Goal: Task Accomplishment & Management: Use online tool/utility

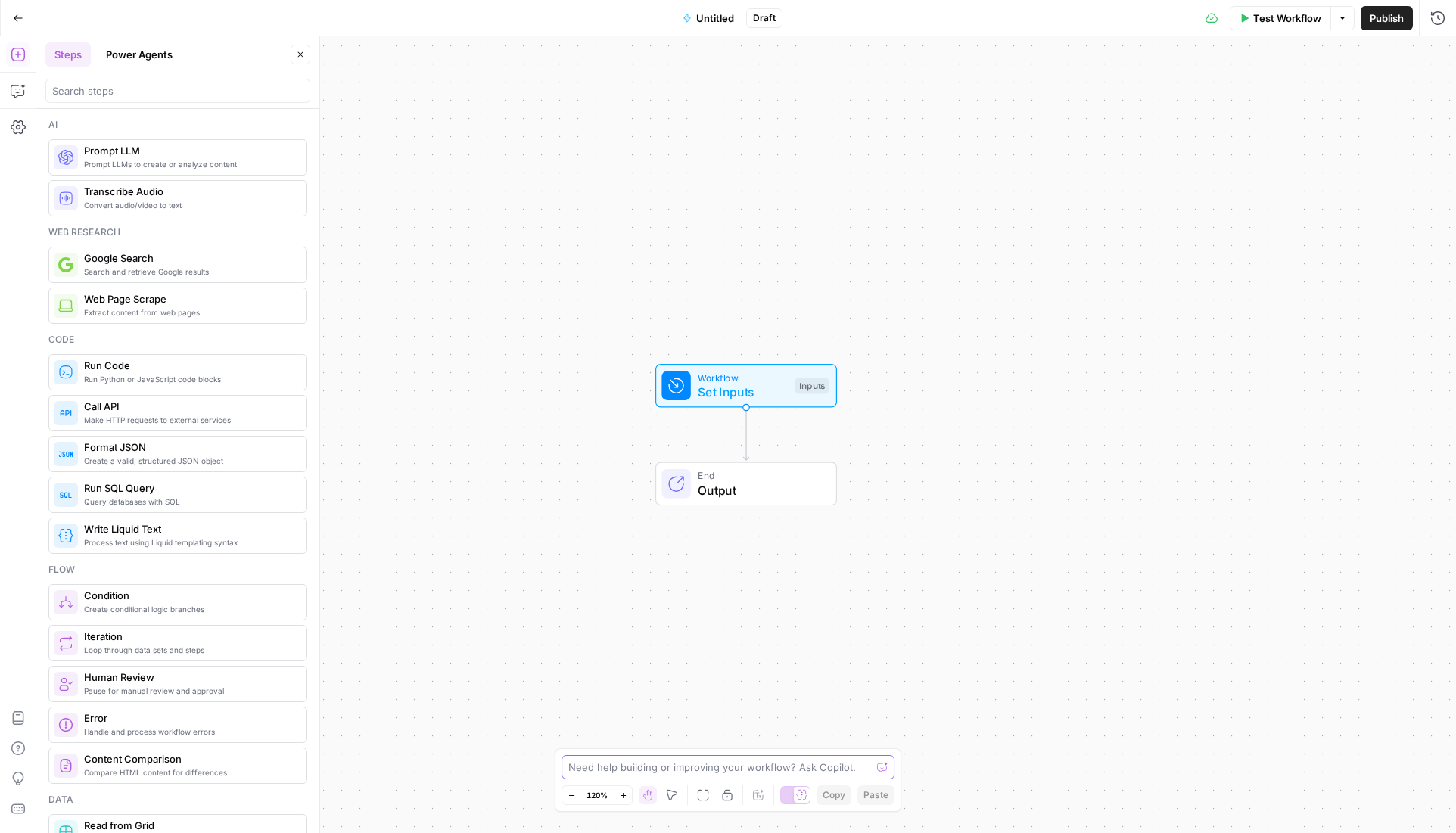
click at [610, 765] on textarea at bounding box center [719, 766] width 302 height 15
type textarea "create a workflow that parses the video URLs from a Youtube channel"
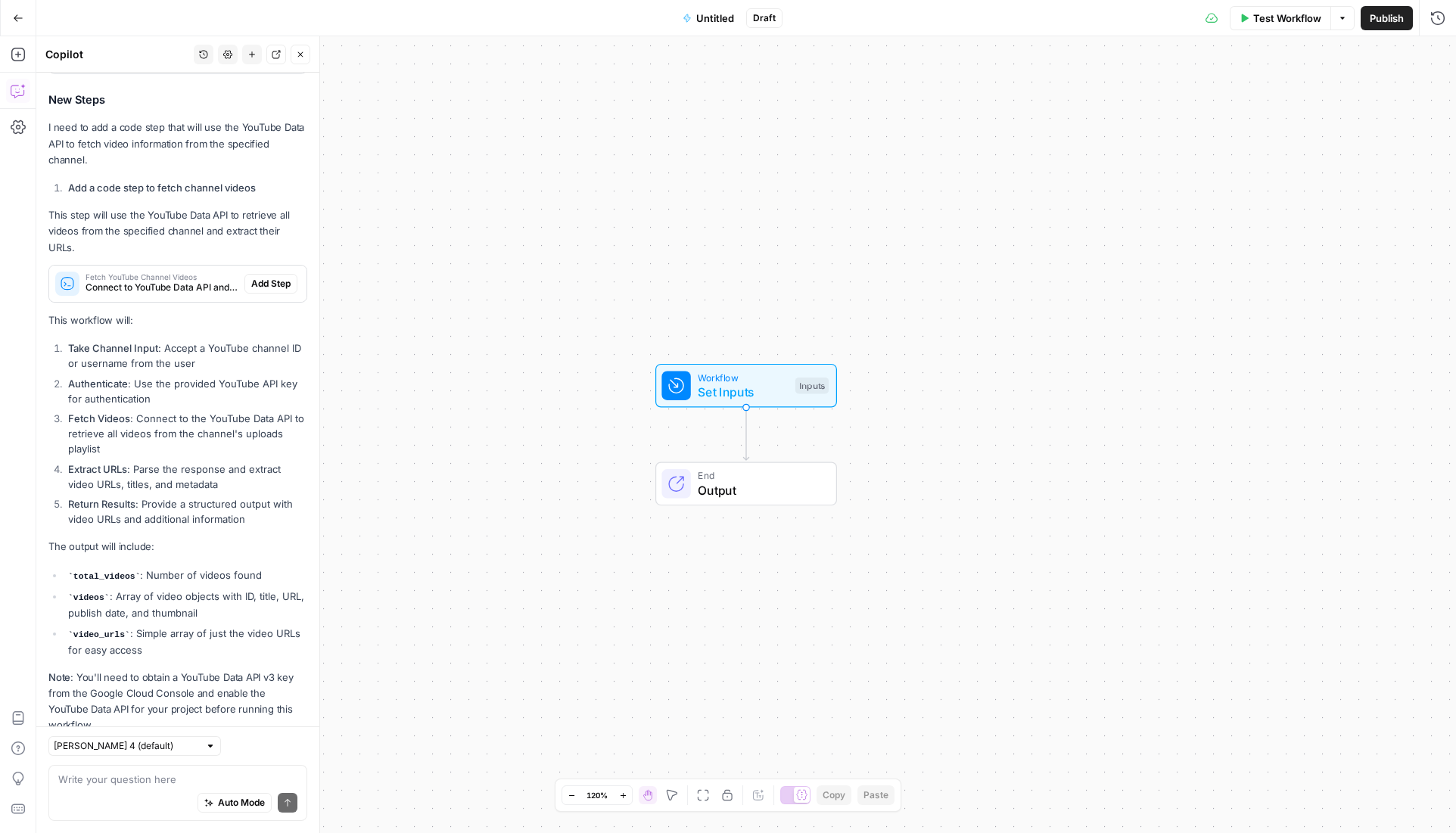
scroll to position [937, 0]
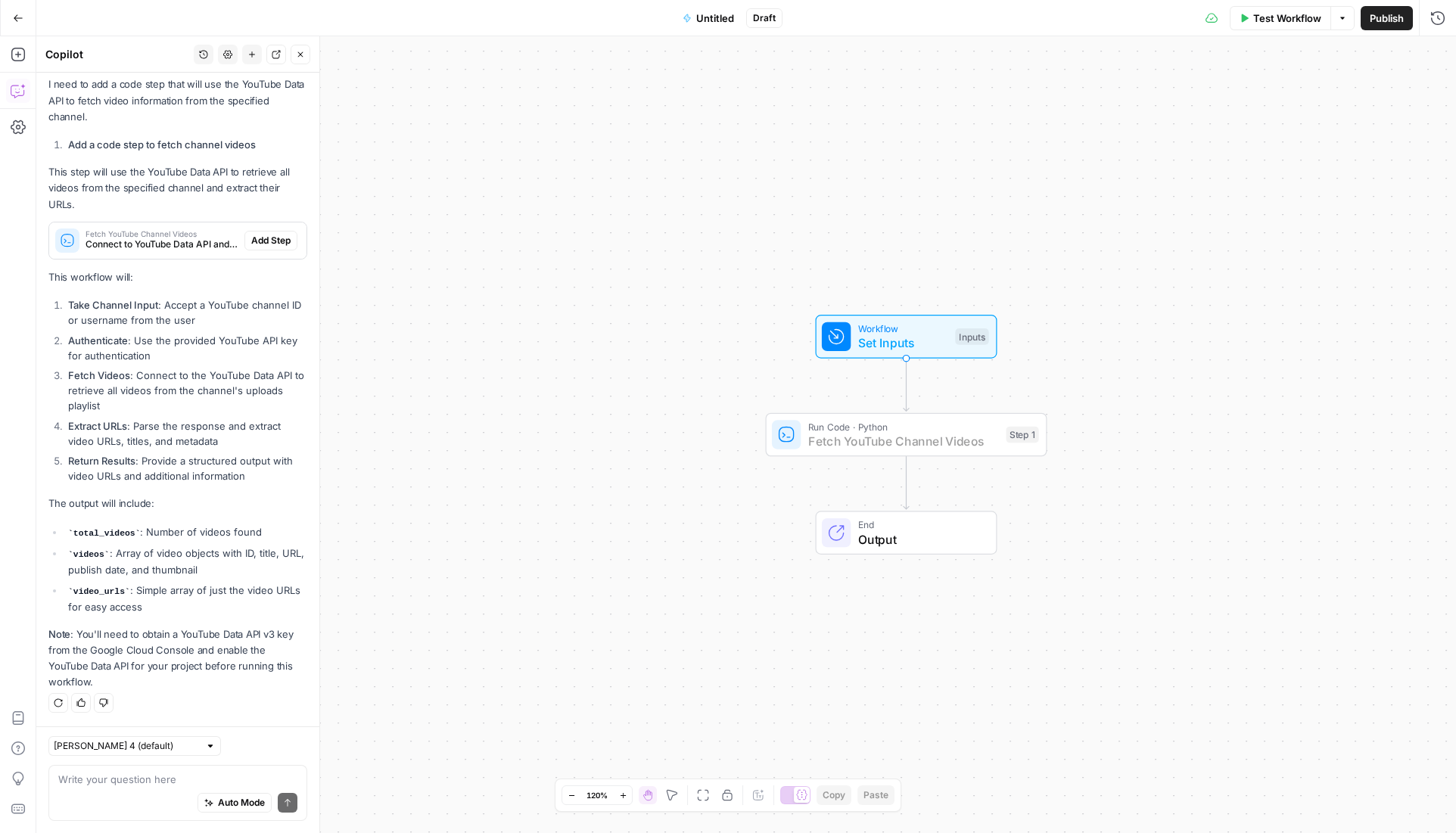
click at [251, 243] on span "Add Step" at bounding box center [271, 240] width 39 height 14
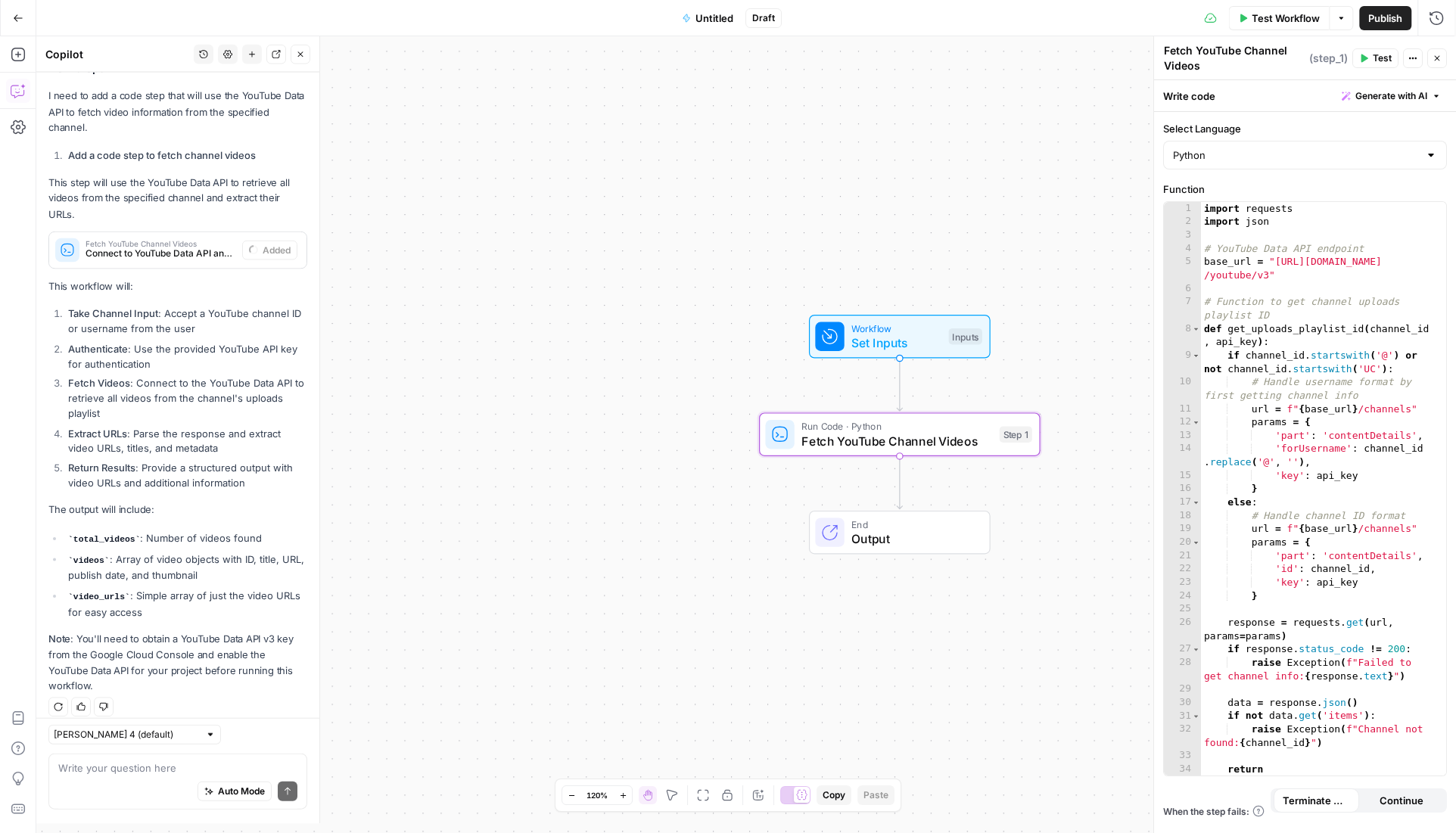
scroll to position [961, 0]
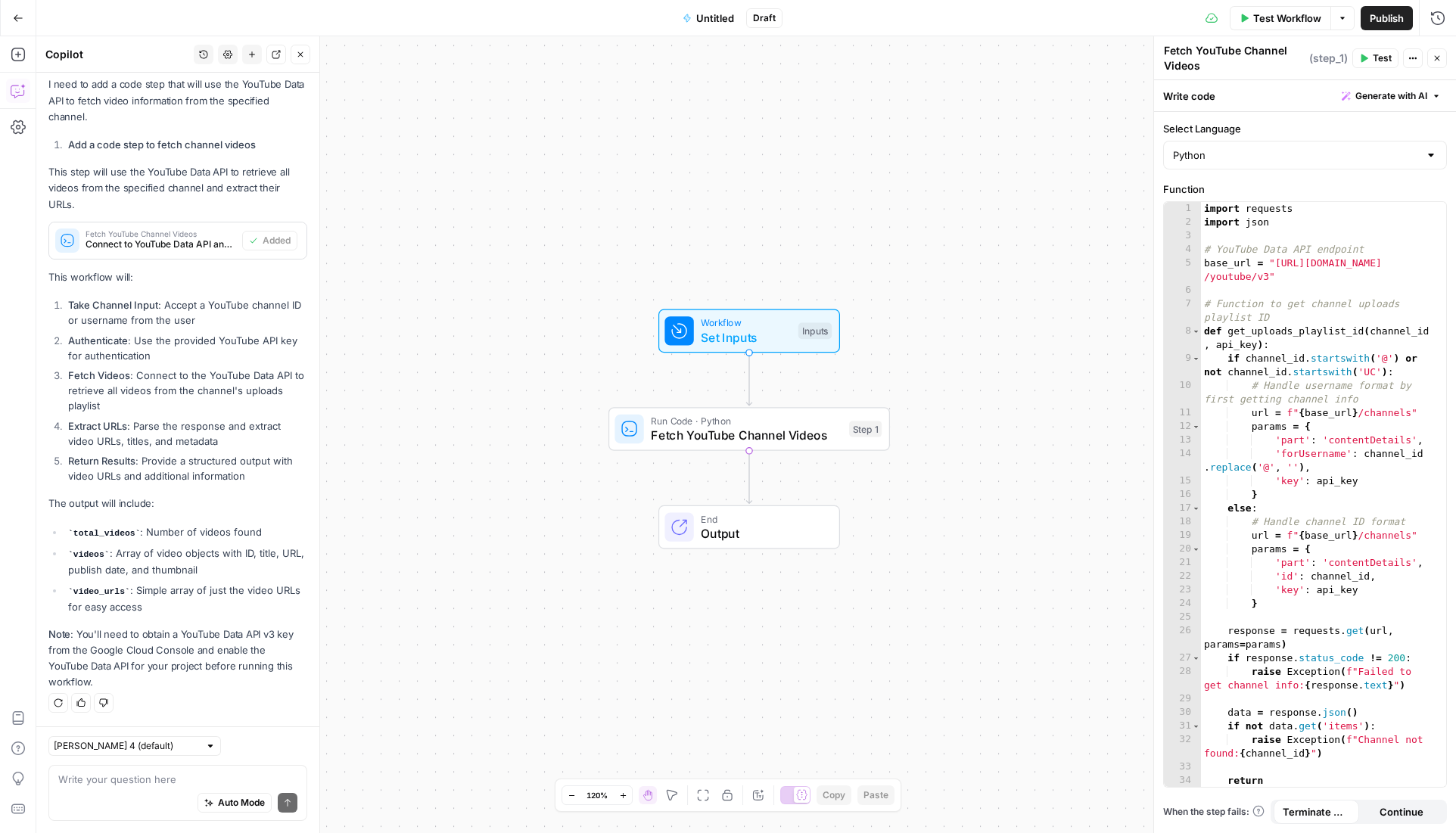
click at [140, 790] on div "Auto Mode Send" at bounding box center [177, 803] width 239 height 33
click at [156, 781] on textarea at bounding box center [177, 778] width 239 height 15
click at [108, 781] on textarea "The output should be the full list of video URLs," at bounding box center [177, 778] width 239 height 15
click at [288, 771] on div "The outputs should be the full list of video URLs, The outputs should be the fu…" at bounding box center [177, 792] width 259 height 56
click at [286, 782] on textarea "The outputs should be the full list of video URLs," at bounding box center [177, 778] width 239 height 15
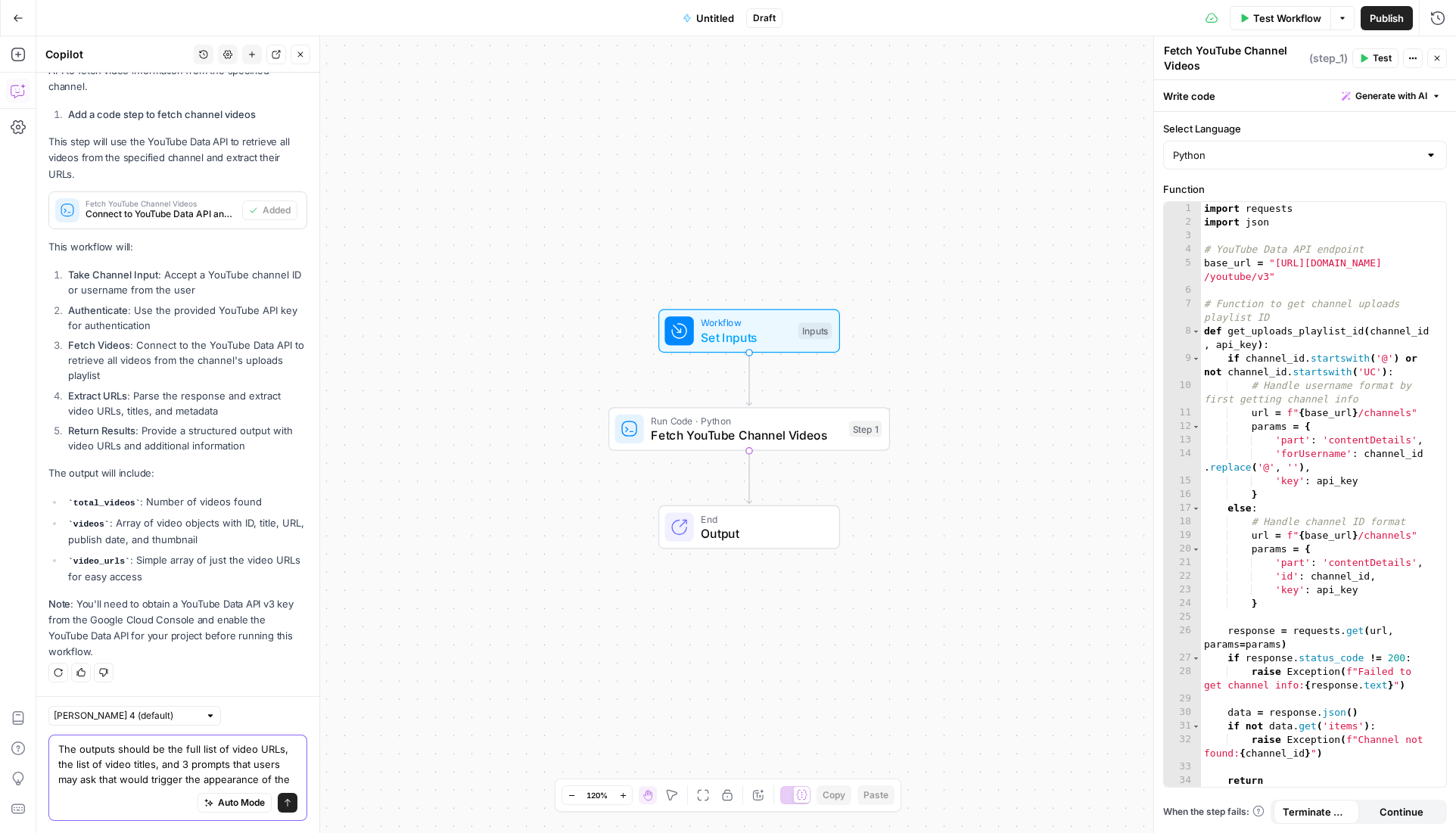
scroll to position [1006, 0]
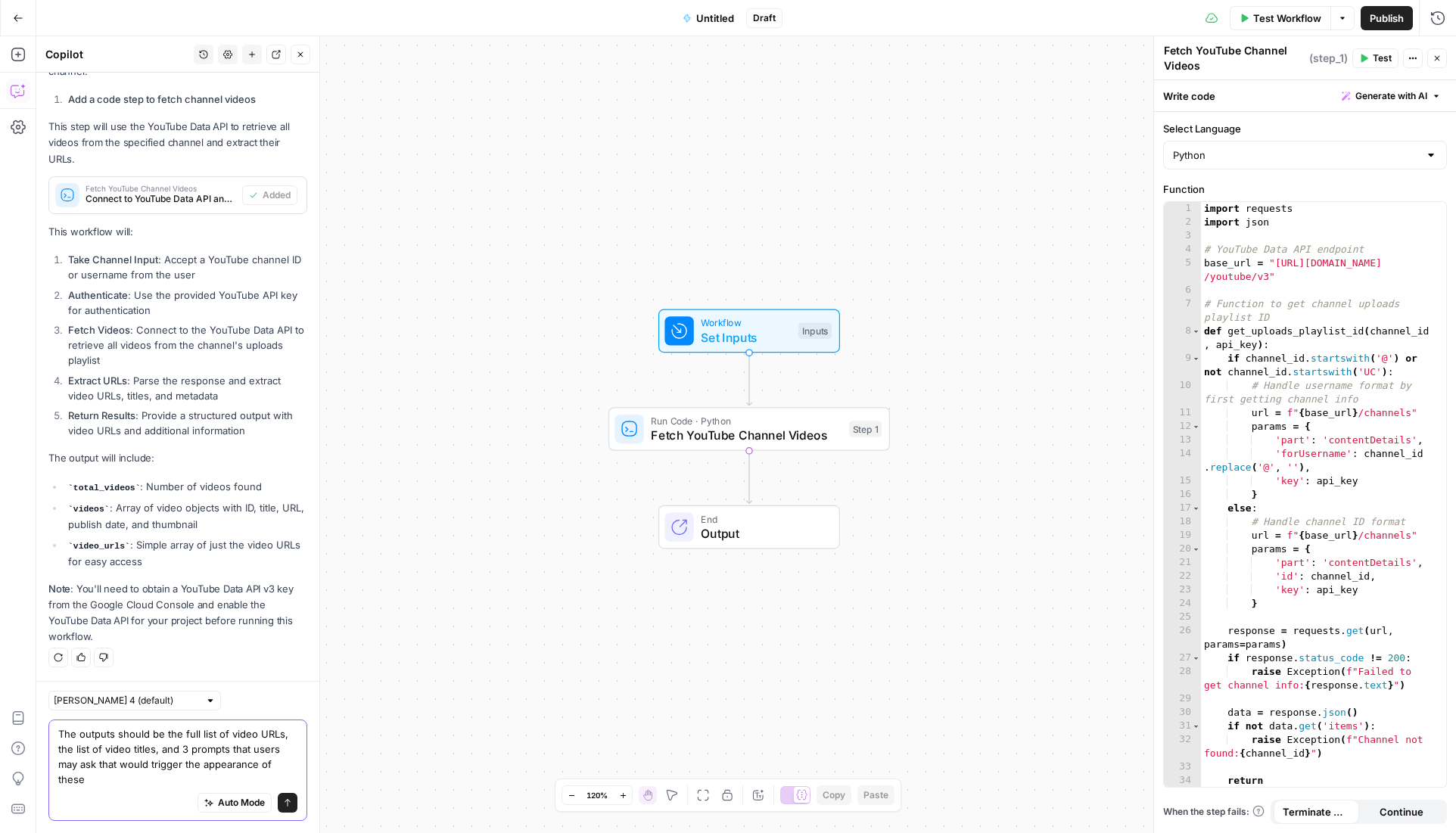
click at [98, 764] on textarea "The outputs should be the full list of video URLs, the list of video titles, an…" at bounding box center [177, 755] width 239 height 60
click at [119, 784] on textarea "The outputs should be the full list of video URLs, the list of video titles, an…" at bounding box center [177, 755] width 239 height 60
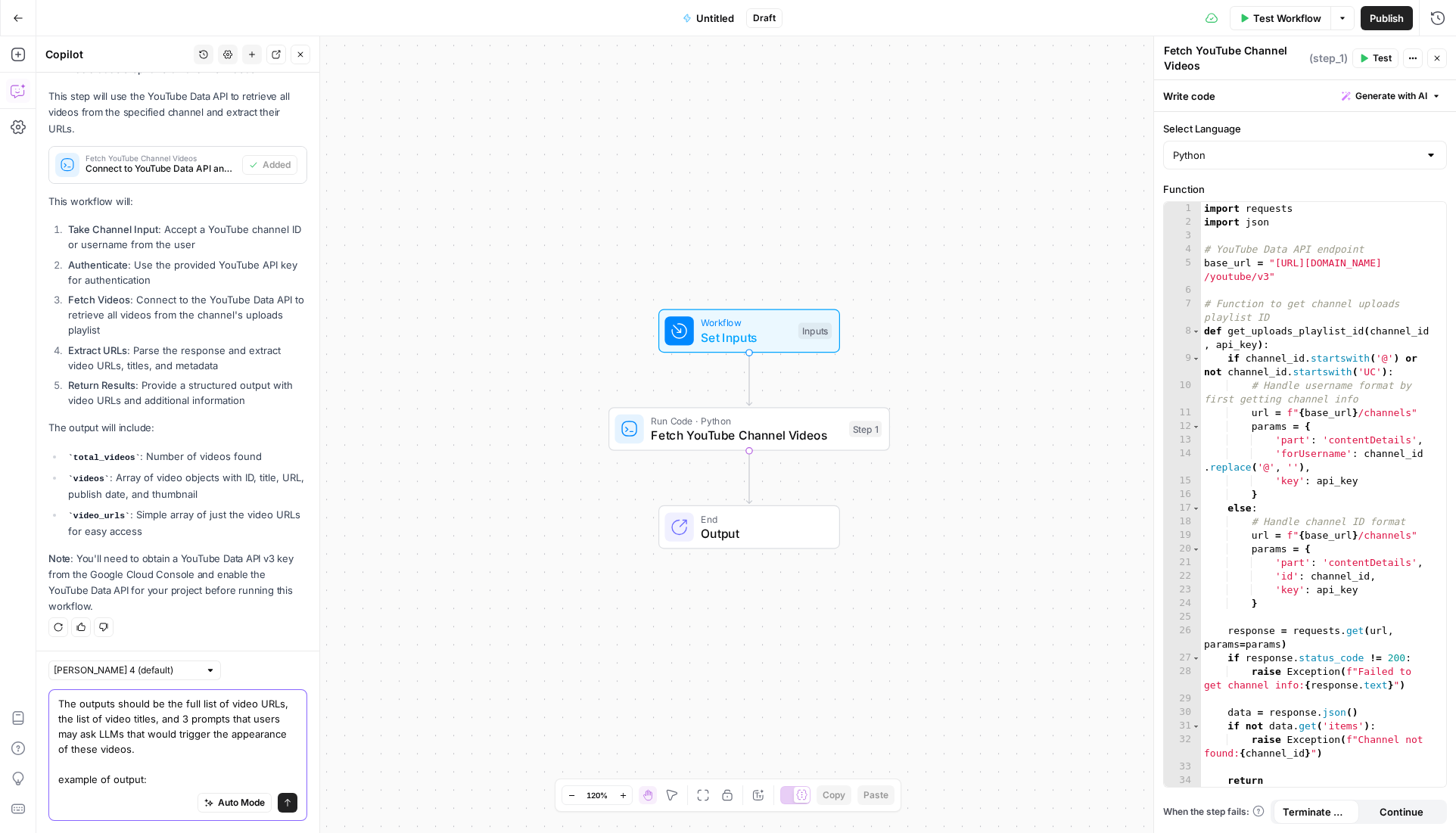
scroll to position [1052, 0]
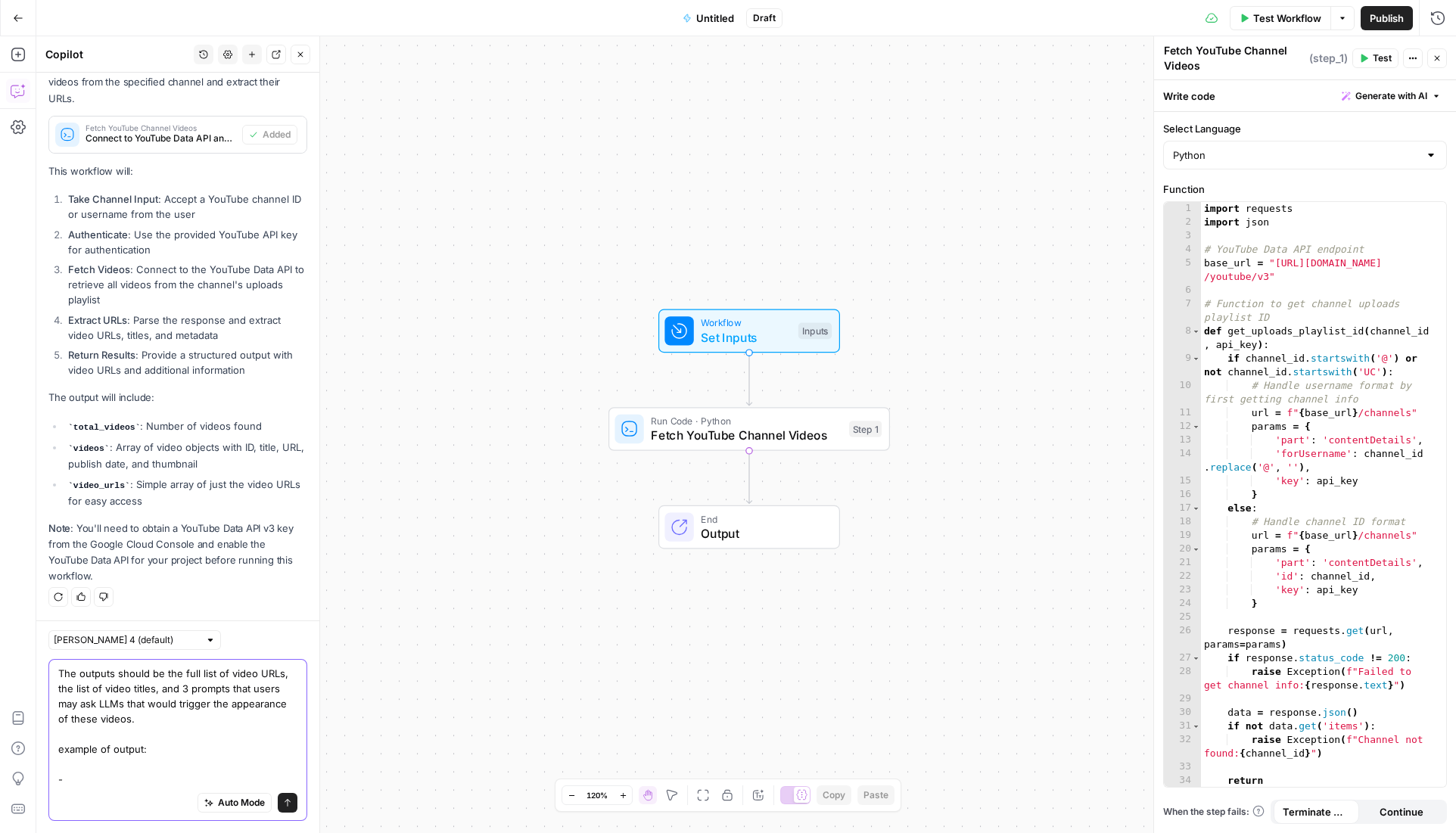
paste textarea "[URL][DOMAIN_NAME]"
click at [141, 781] on textarea "The outputs should be the full list of video URLs, the list of video titles, an…" at bounding box center [177, 726] width 239 height 121
click at [130, 794] on div "Auto Mode Send" at bounding box center [177, 803] width 239 height 33
click at [156, 781] on textarea "The outputs should be the full list of video URLs, the list of video titles, an…" at bounding box center [177, 726] width 239 height 121
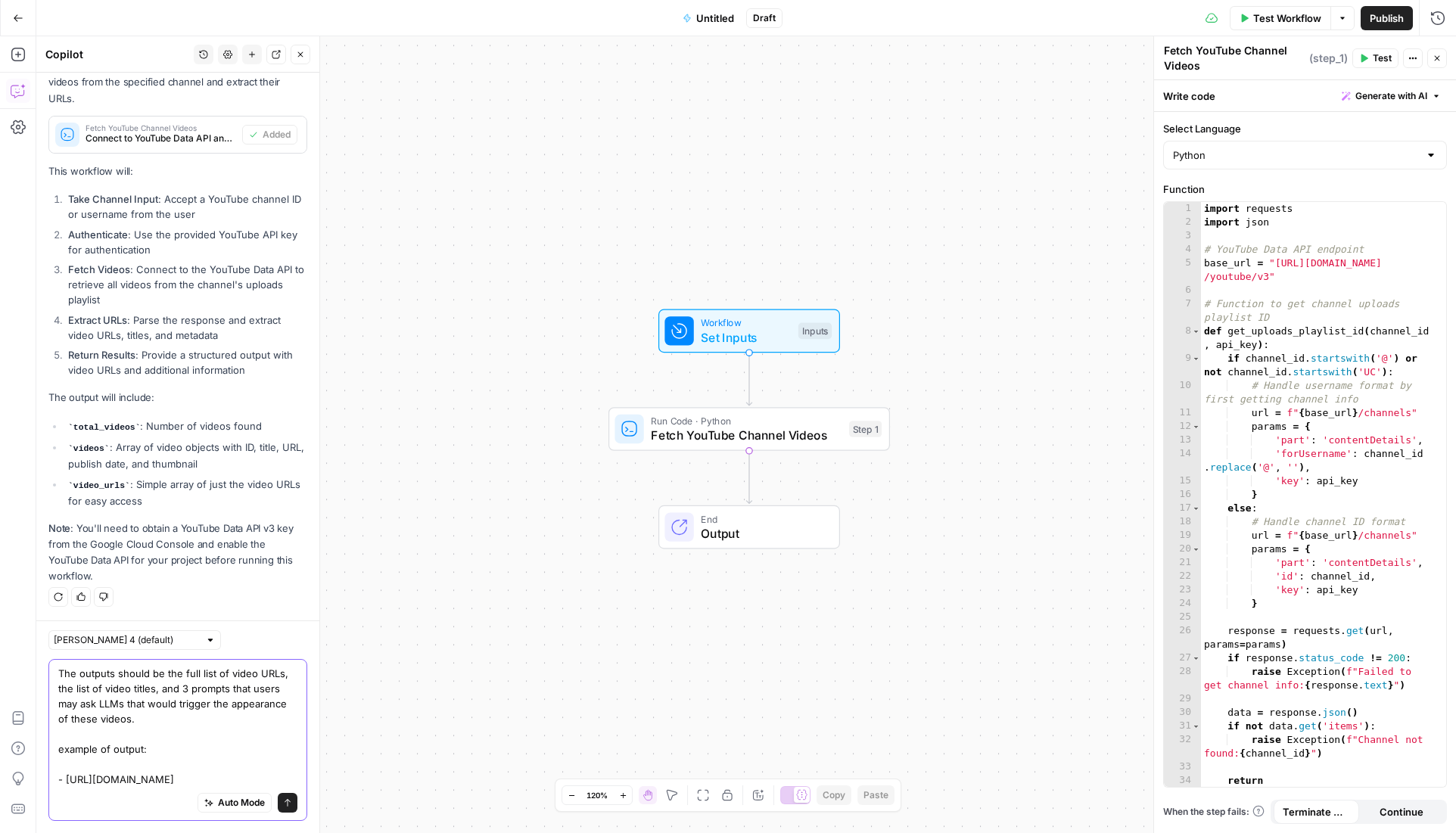
scroll to position [1097, 0]
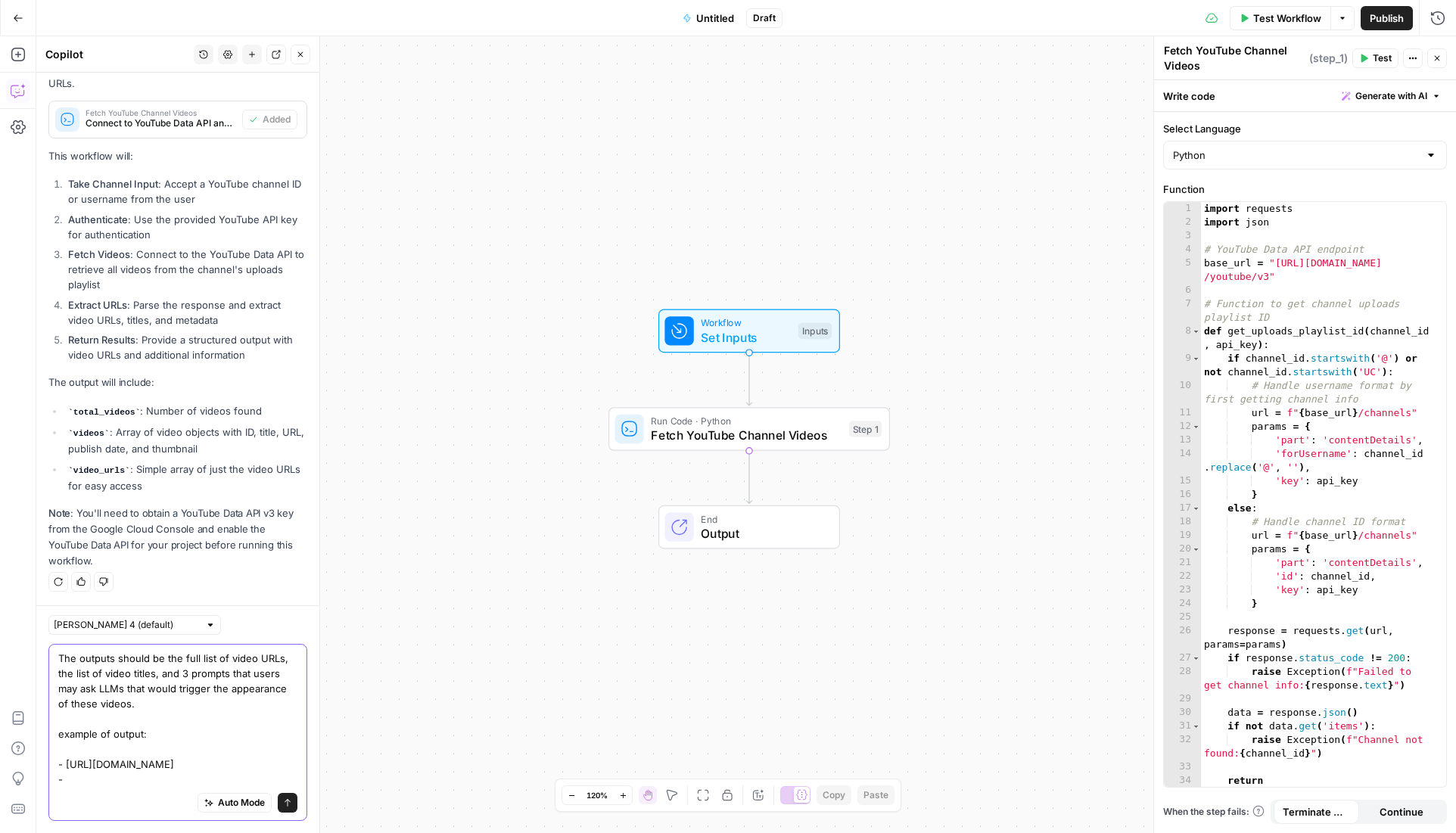
paste textarea "How to Speed Up Month End Close"
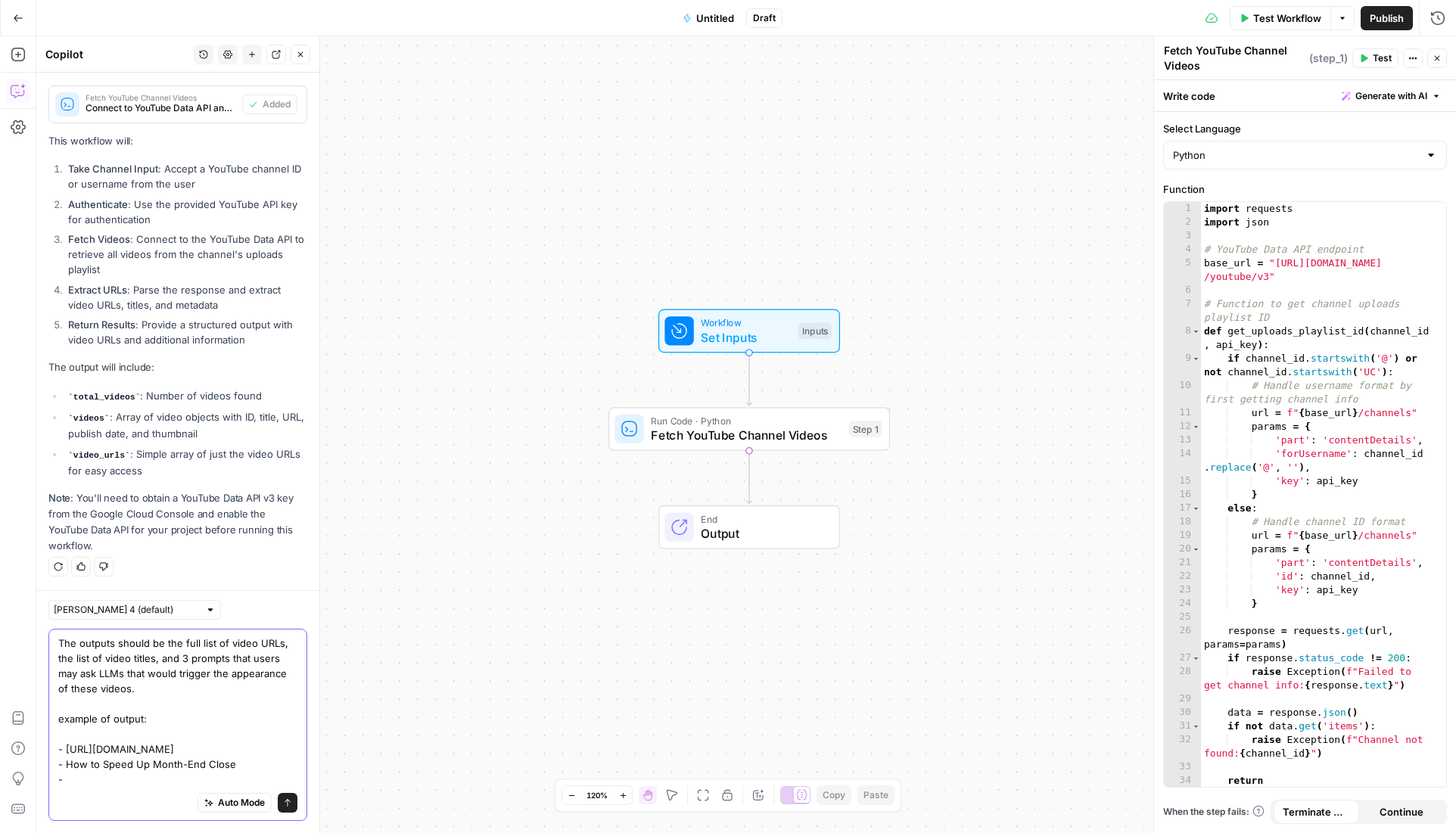
click at [125, 781] on textarea "The outputs should be the full list of video URLs, the list of video titles, an…" at bounding box center [177, 711] width 239 height 152
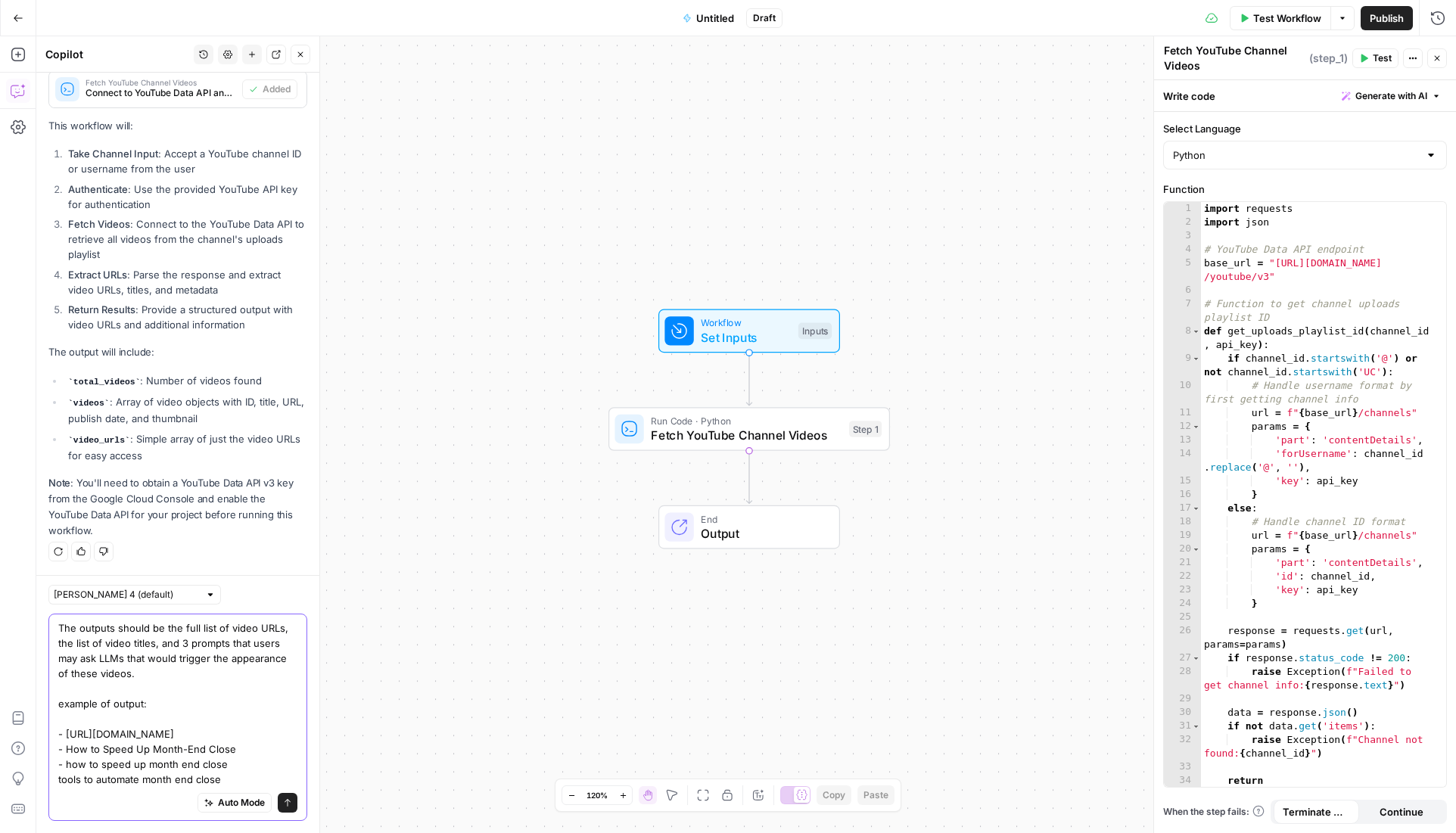
click at [58, 780] on textarea "The outputs should be the full list of video URLs, the list of video titles, an…" at bounding box center [177, 703] width 239 height 166
click at [224, 774] on textarea "The outputs should be the full list of video URLs, the list of video titles, an…" at bounding box center [177, 703] width 239 height 166
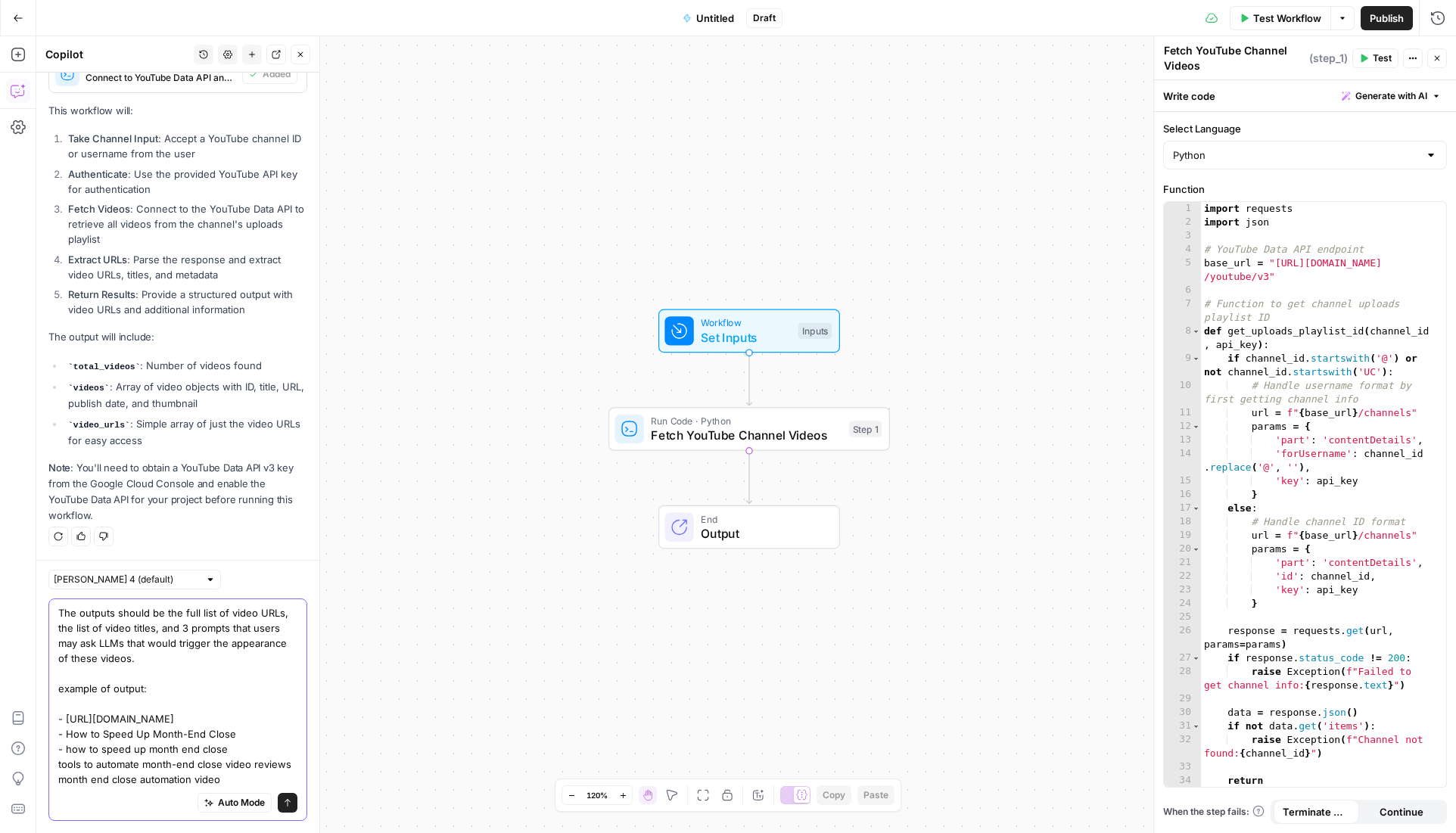
type textarea "The outputs should be the full list of video URLs, the list of video titles, an…"
click at [283, 805] on icon "submit" at bounding box center [287, 801] width 9 height 9
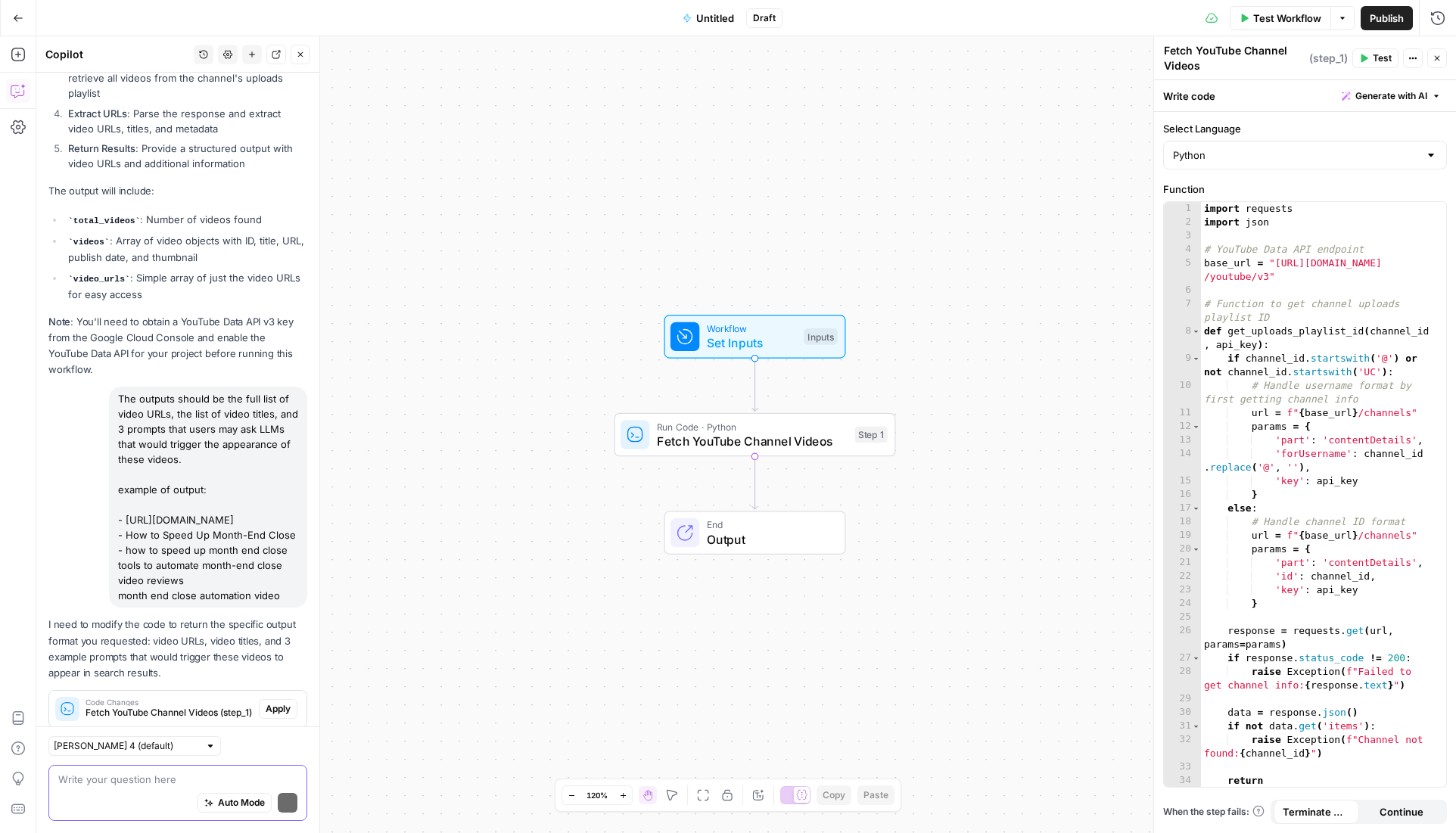
scroll to position [1341, 0]
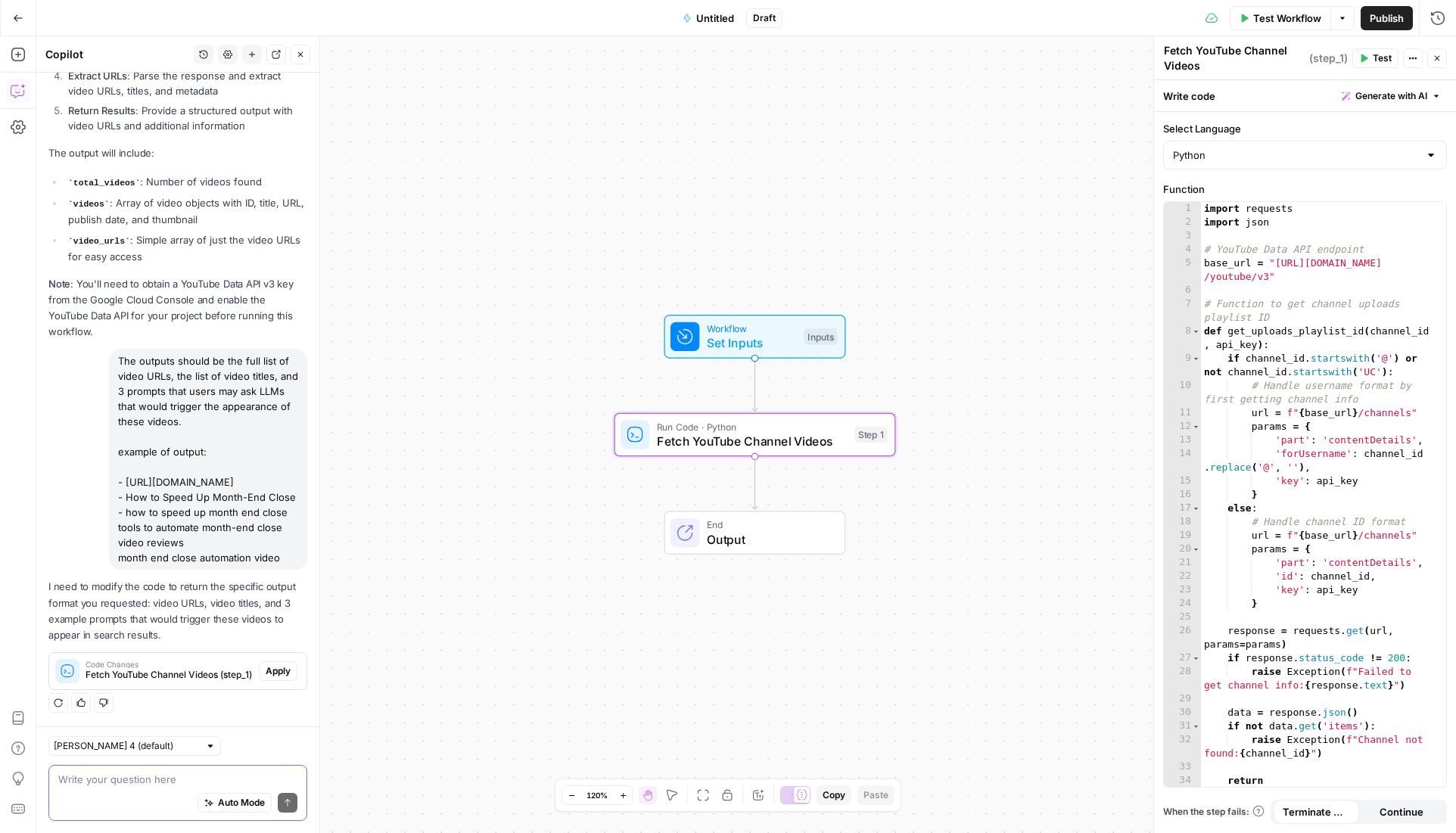
click at [266, 670] on span "Apply" at bounding box center [278, 671] width 25 height 14
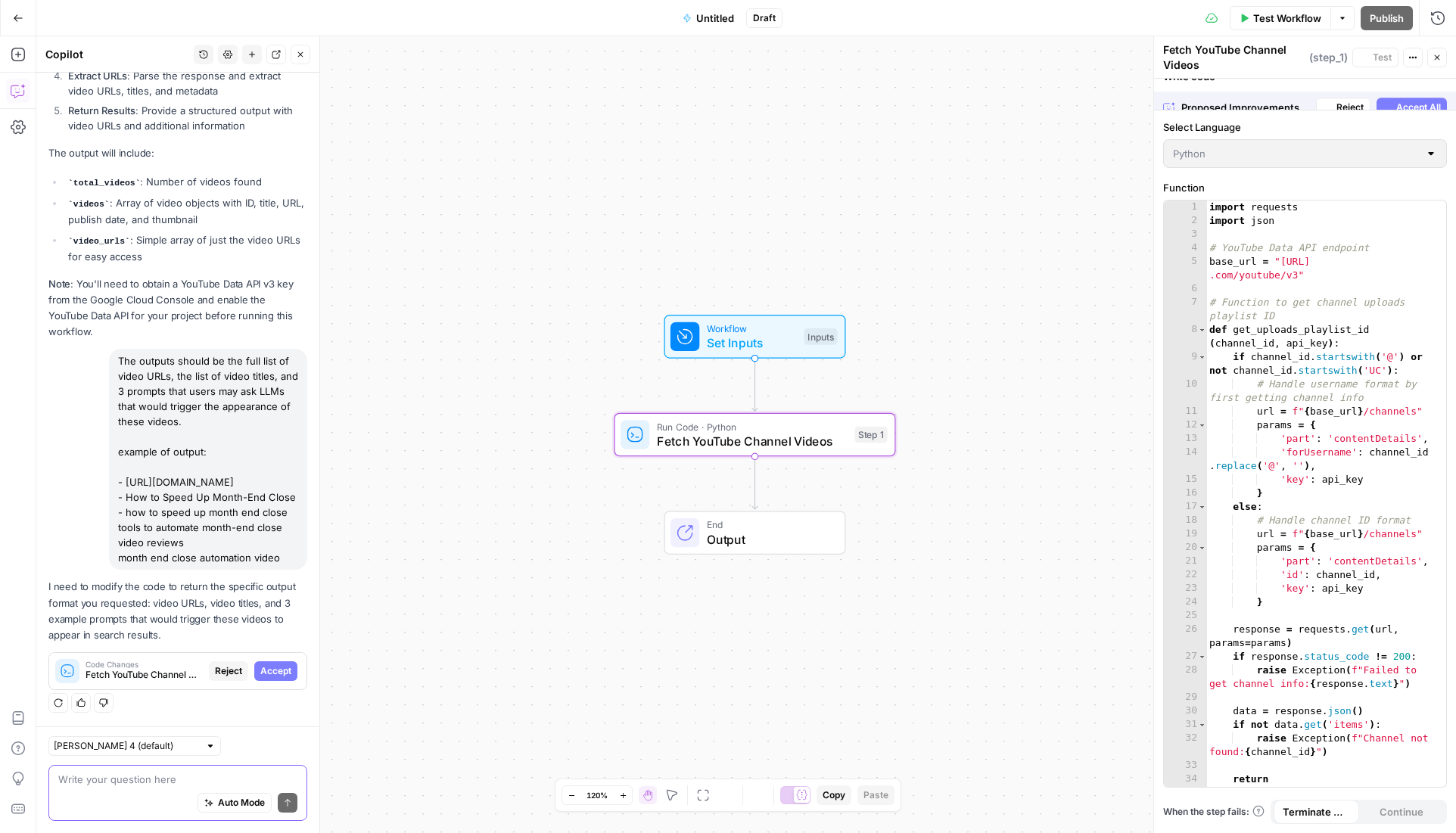
scroll to position [1316, 0]
click at [263, 677] on button "Accept" at bounding box center [276, 671] width 43 height 20
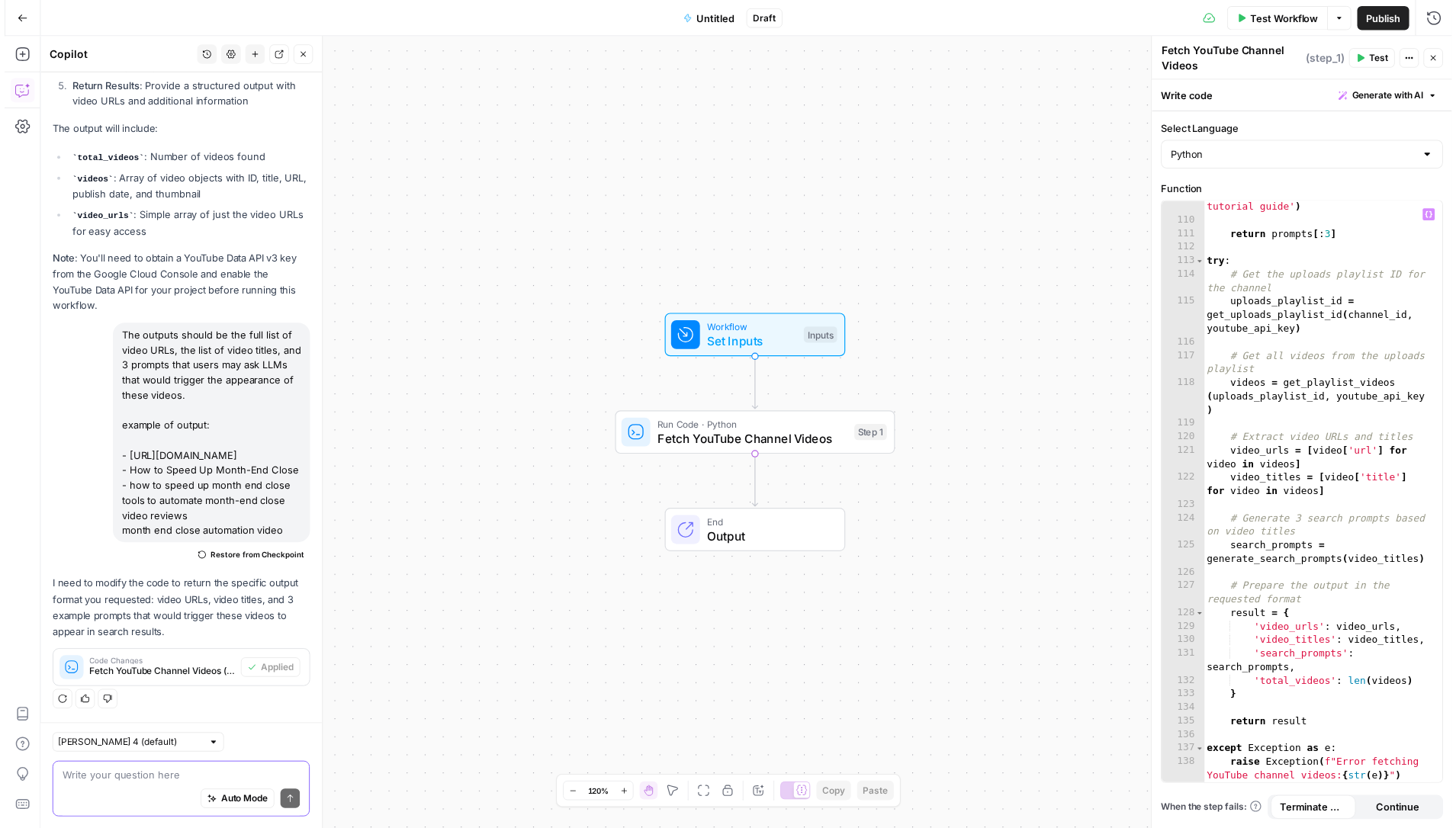
scroll to position [2210, 0]
click at [1279, 16] on span "Test Workflow" at bounding box center [1297, 18] width 69 height 15
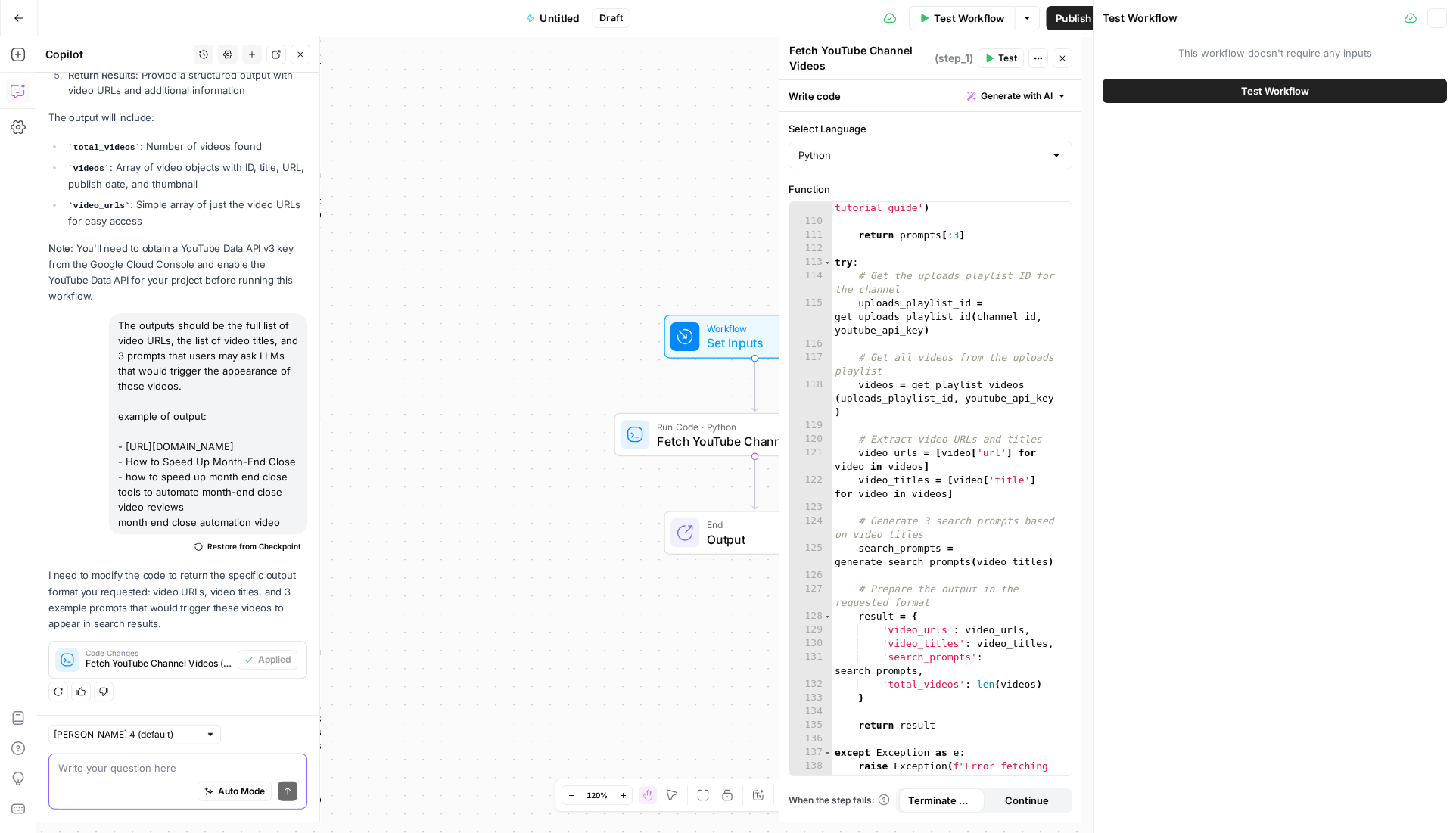
scroll to position [1365, 0]
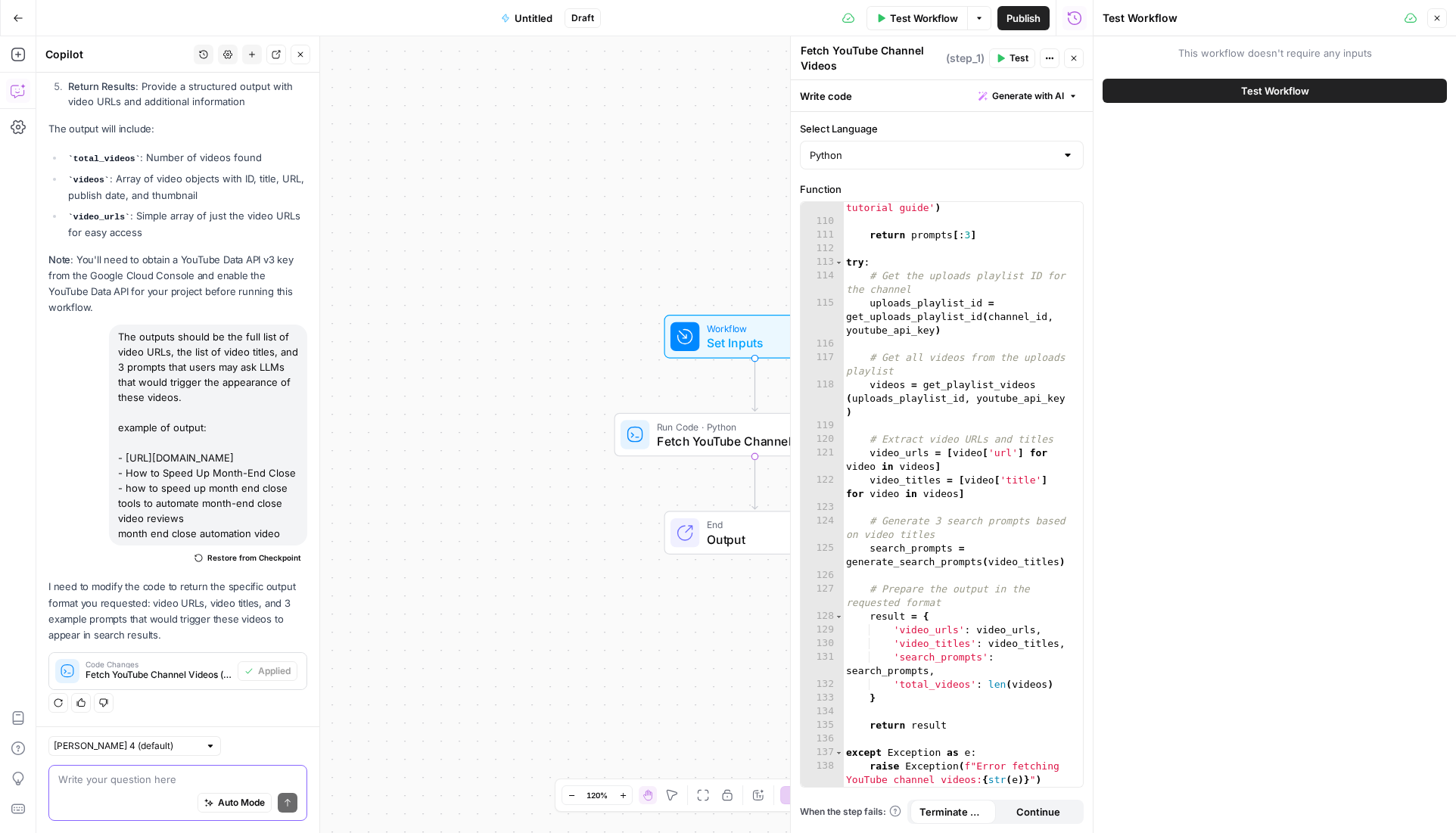
click at [1261, 94] on span "Test Workflow" at bounding box center [1275, 90] width 68 height 15
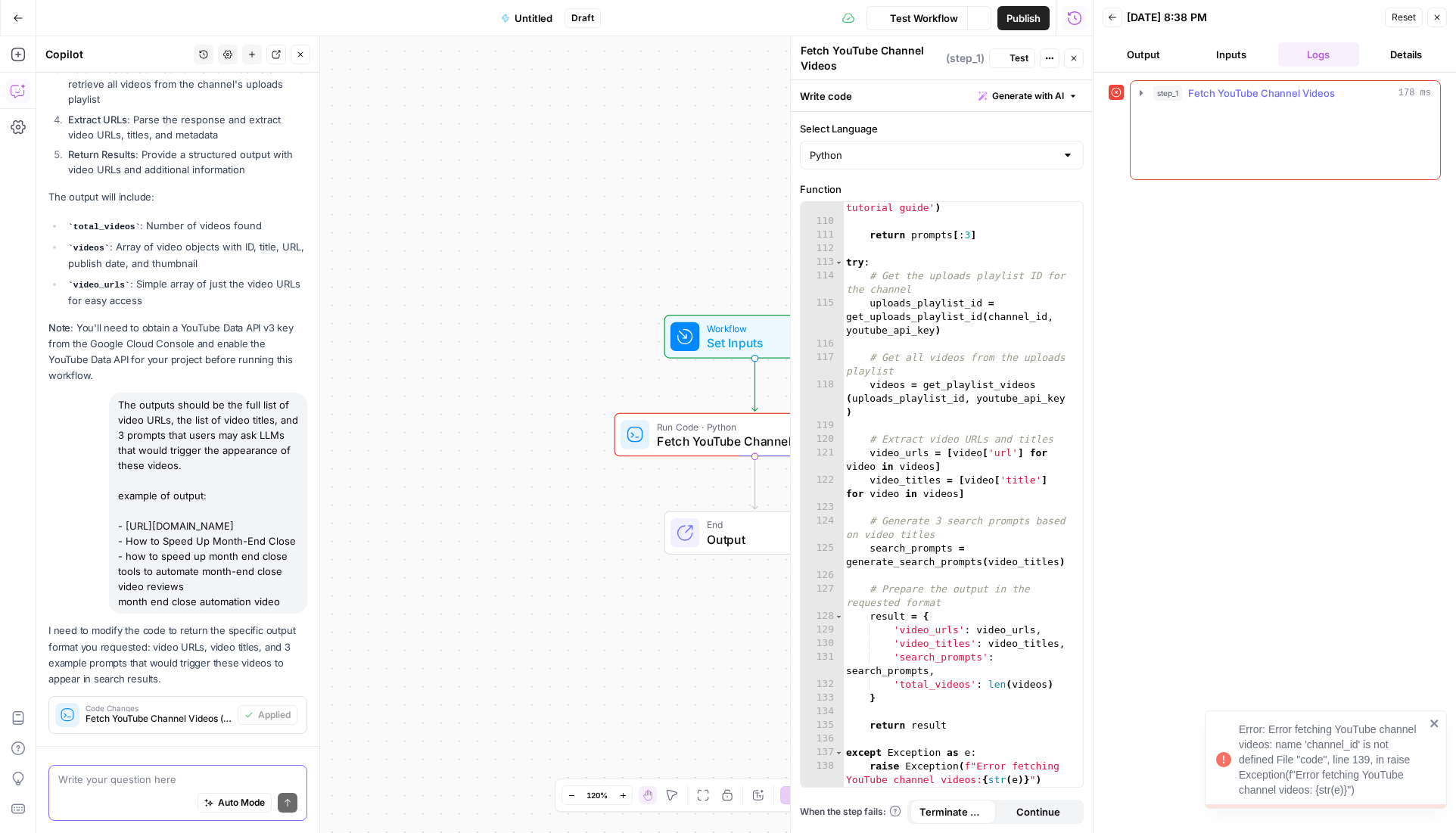
scroll to position [1365, 0]
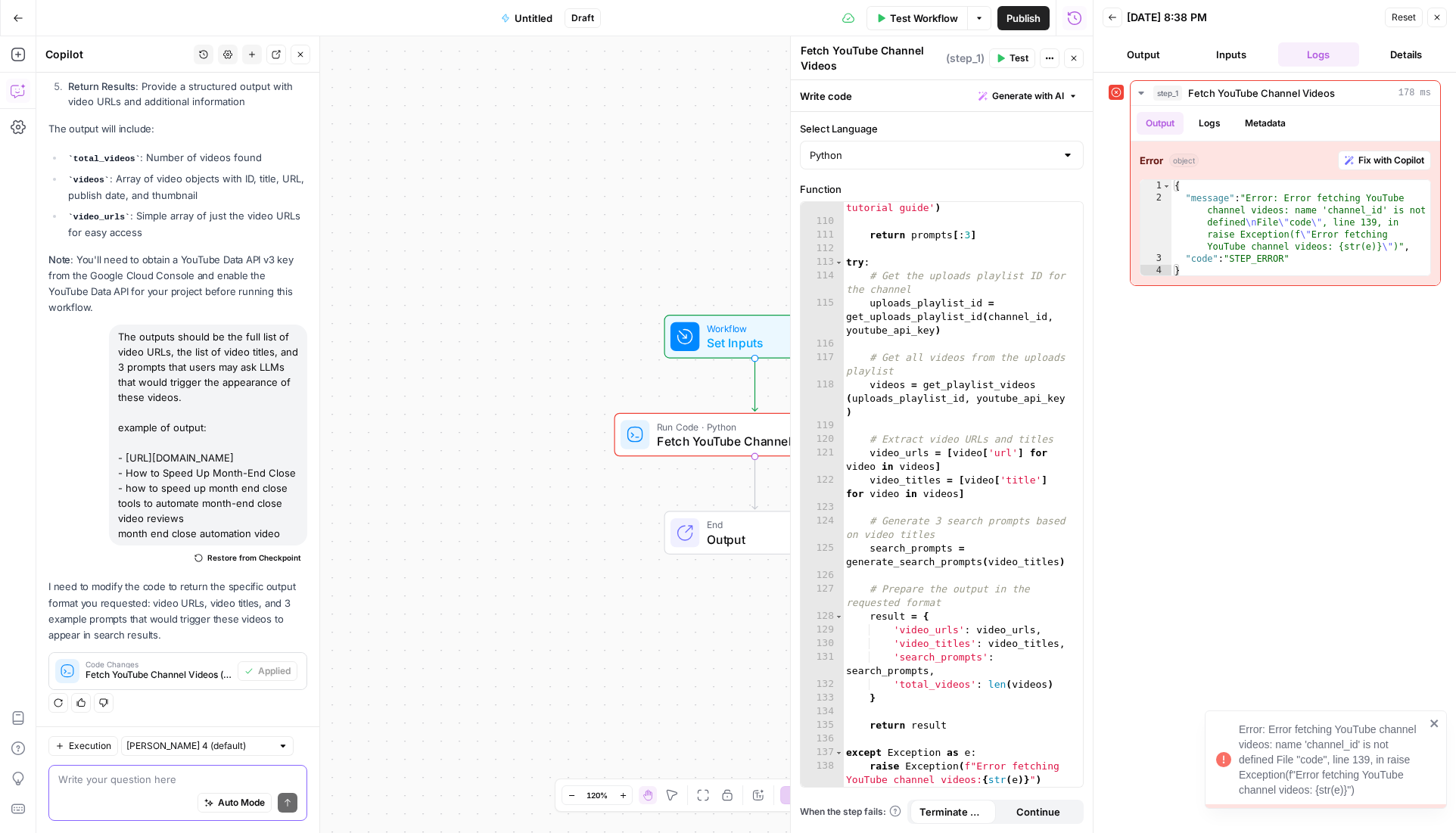
click at [1151, 48] on button "Output" at bounding box center [1143, 54] width 82 height 25
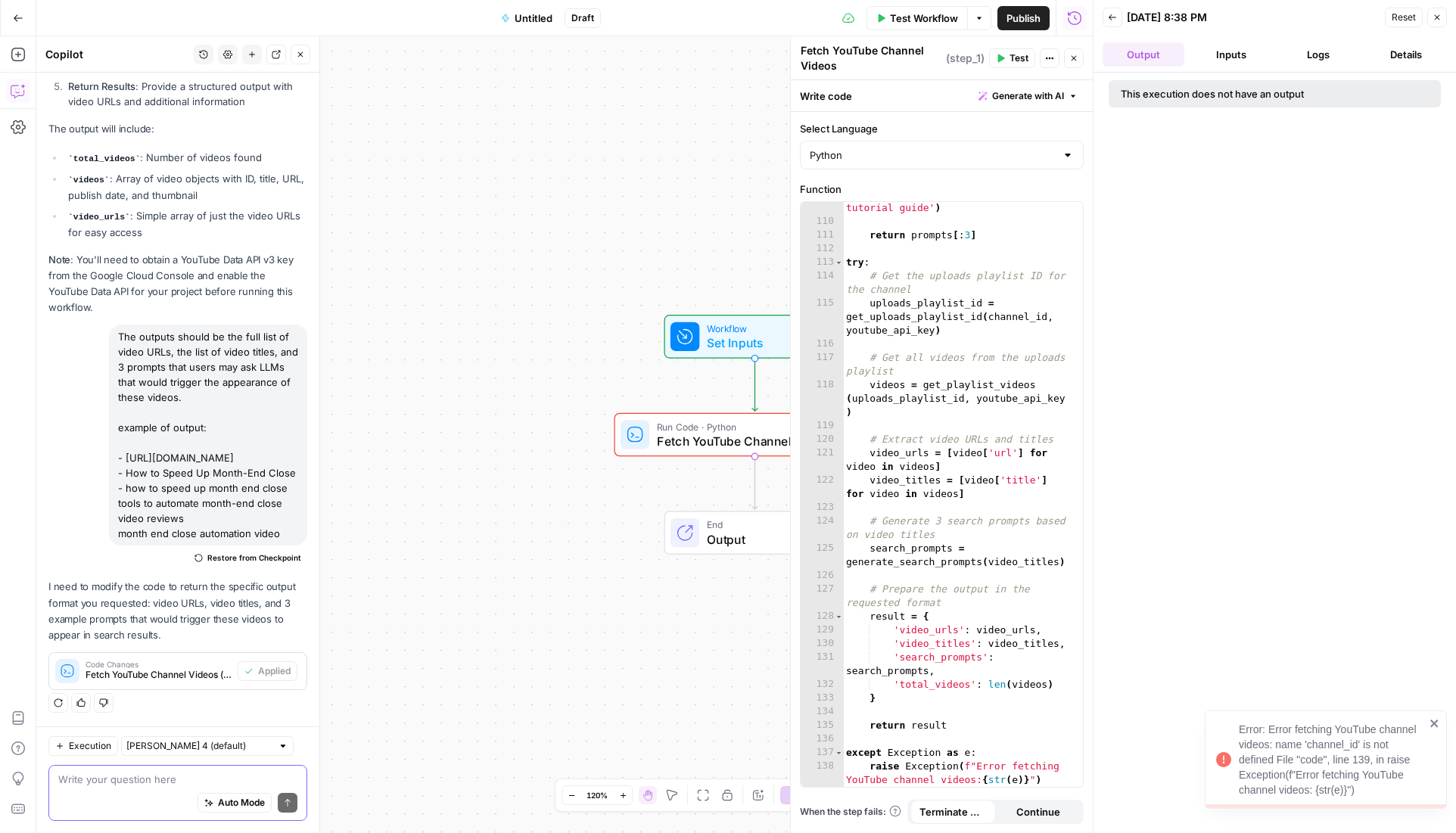
click at [1251, 56] on button "Inputs" at bounding box center [1230, 54] width 82 height 25
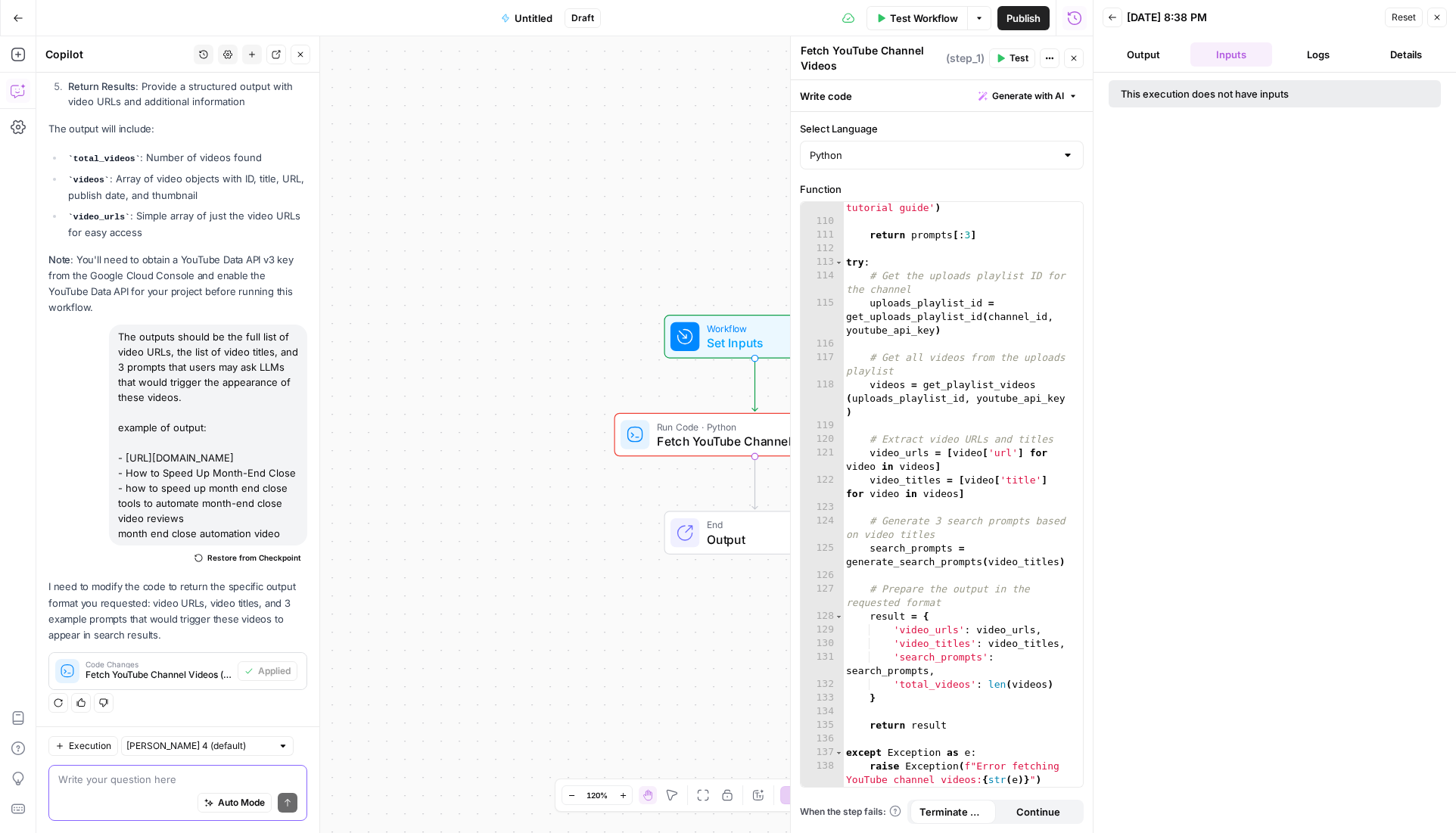
click at [1431, 19] on button "Close" at bounding box center [1436, 18] width 20 height 20
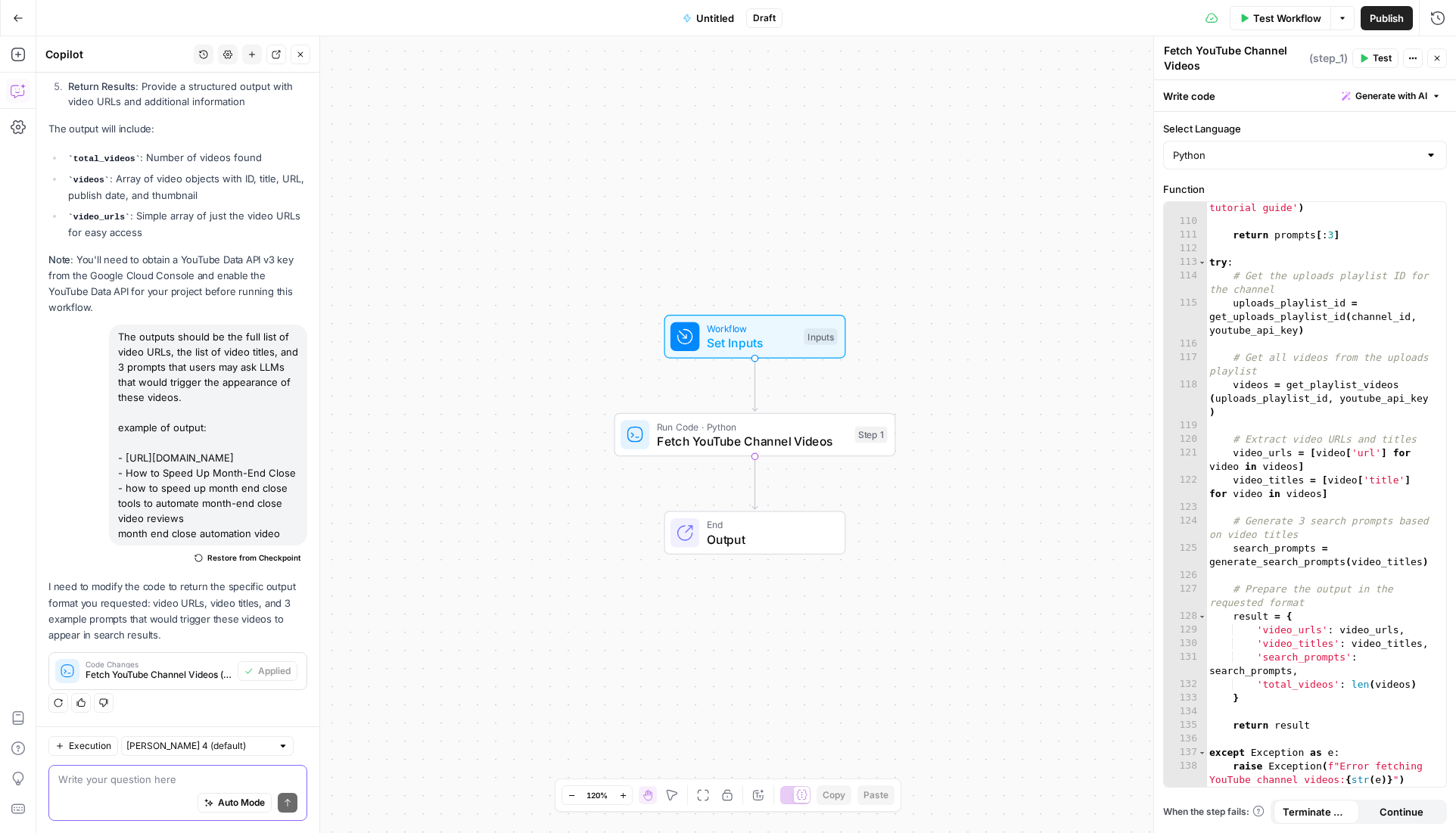
click at [154, 771] on textarea at bounding box center [177, 778] width 239 height 15
type textarea "we need the add youtube channel URL as an input"
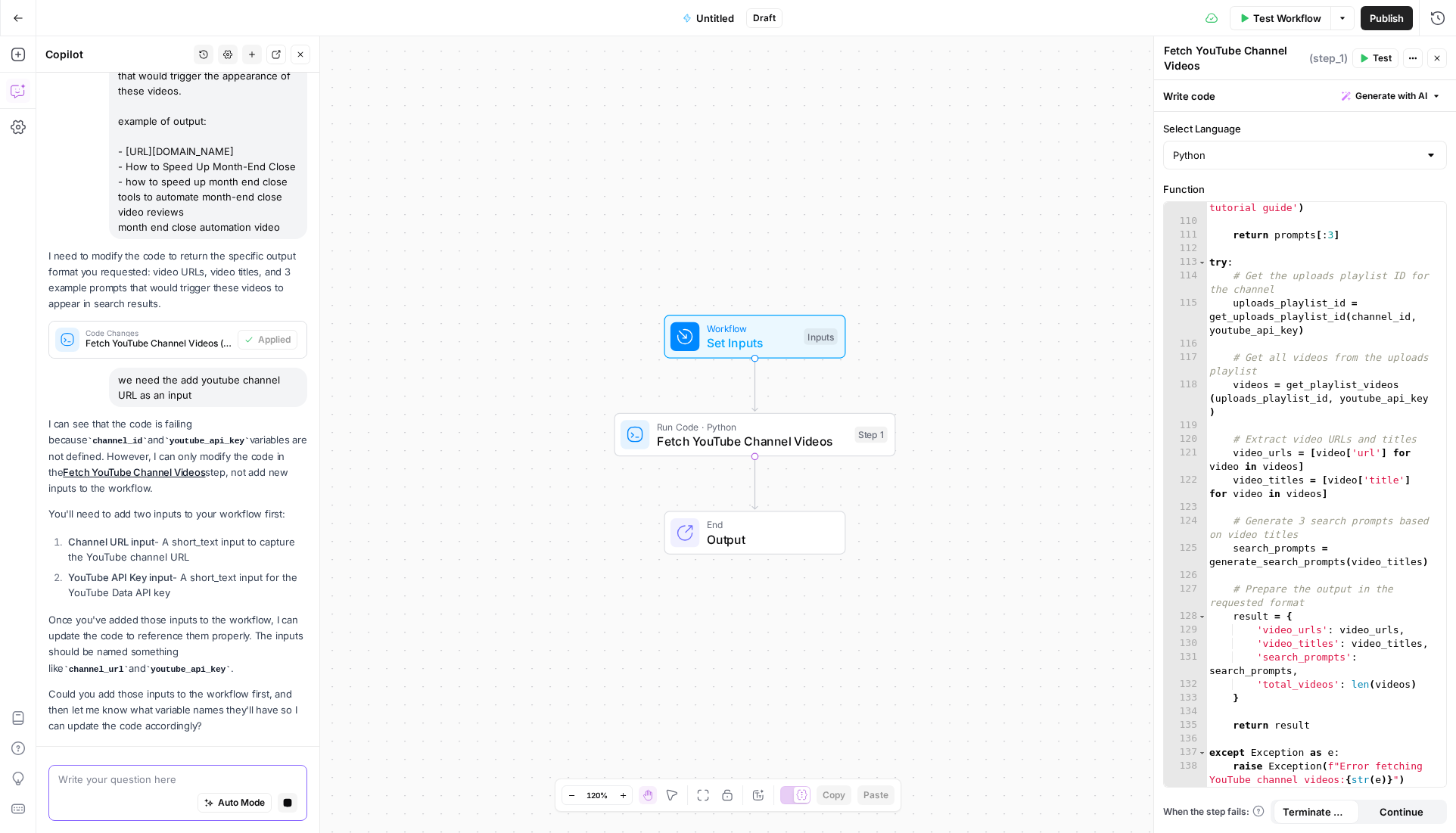
scroll to position [1740, 0]
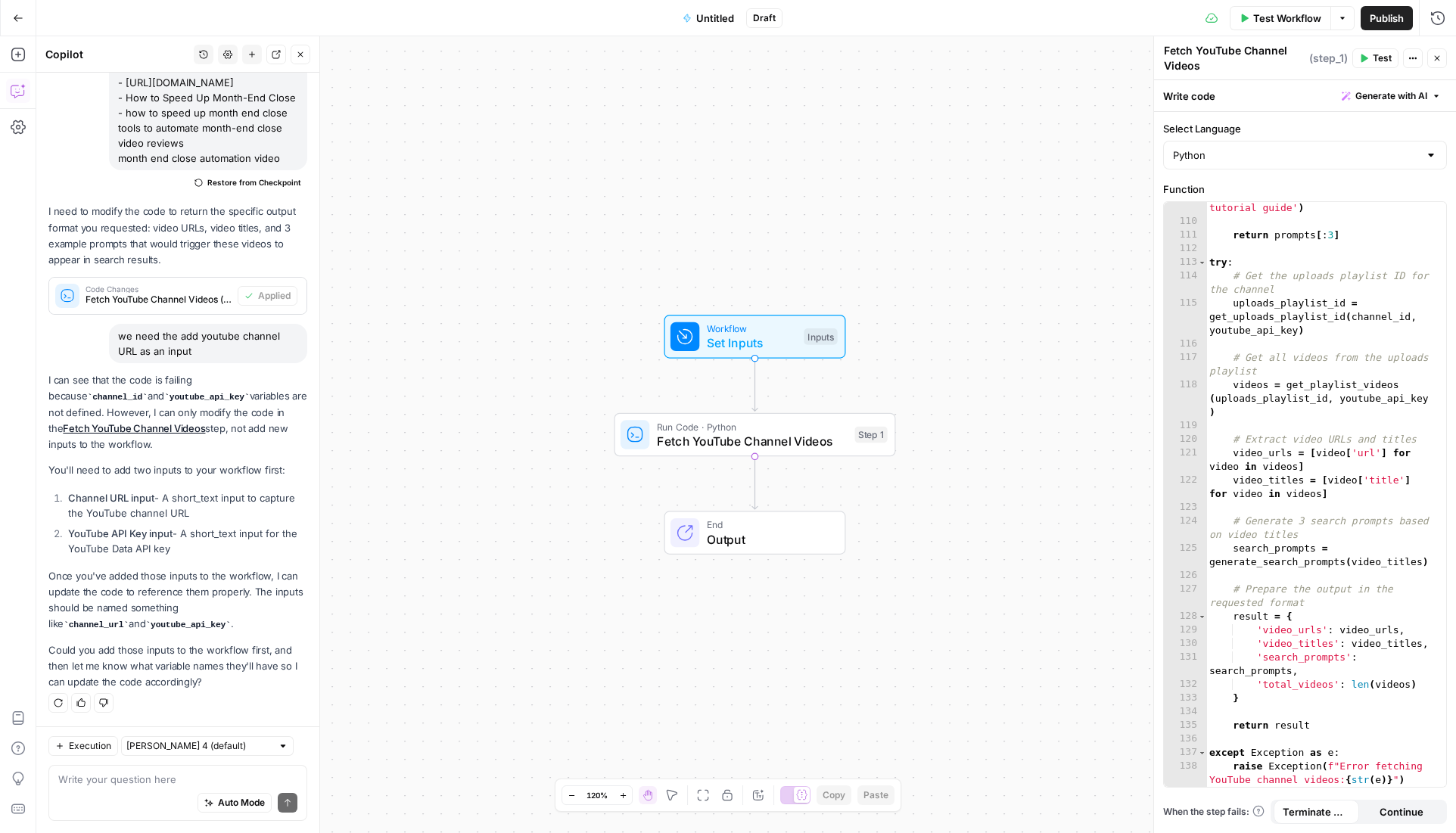
click at [112, 788] on div "Auto Mode Send" at bounding box center [177, 803] width 239 height 33
click at [1299, 13] on span "Test Workflow" at bounding box center [1287, 18] width 68 height 15
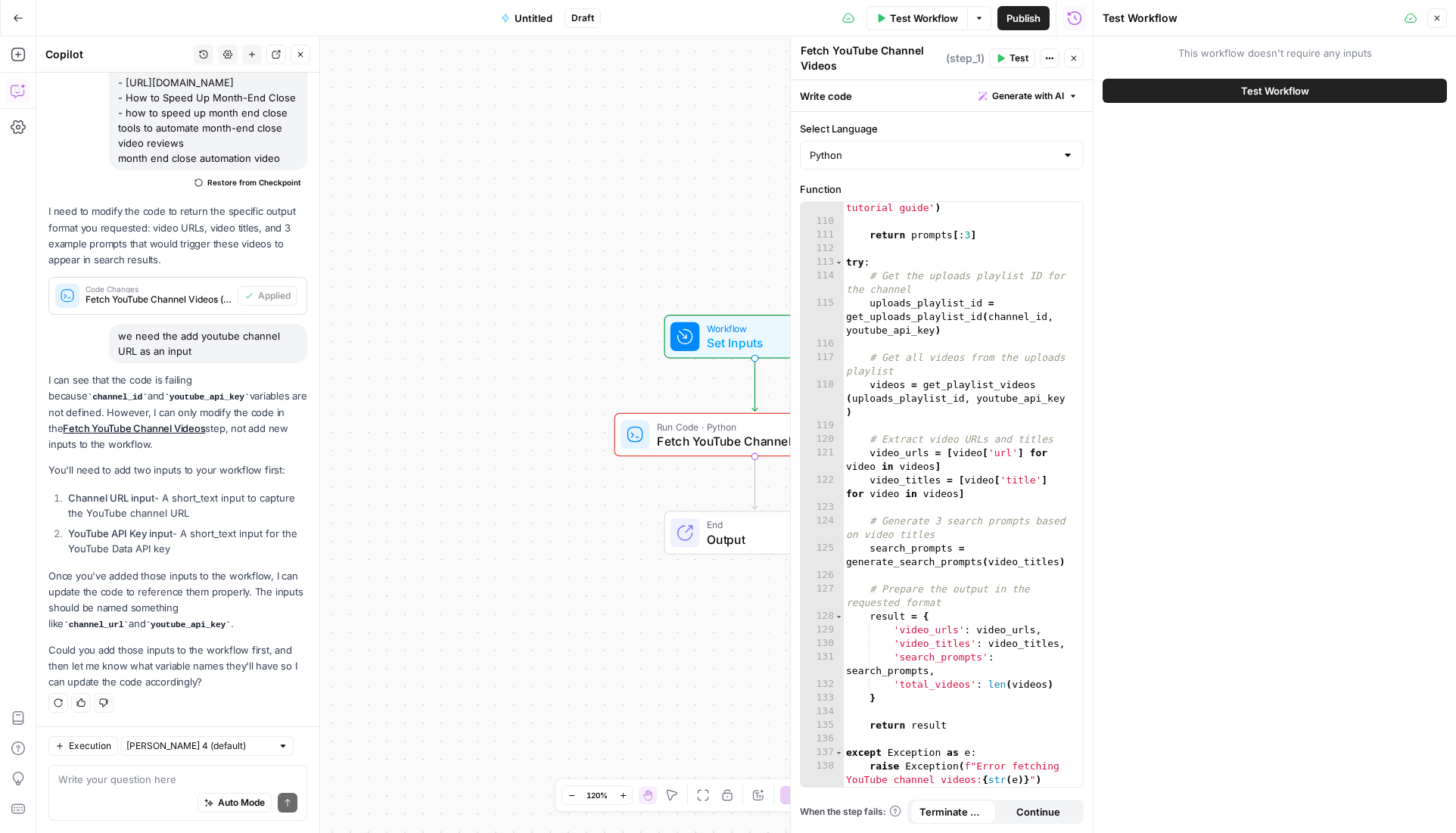
click at [1284, 87] on span "Test Workflow" at bounding box center [1275, 90] width 68 height 15
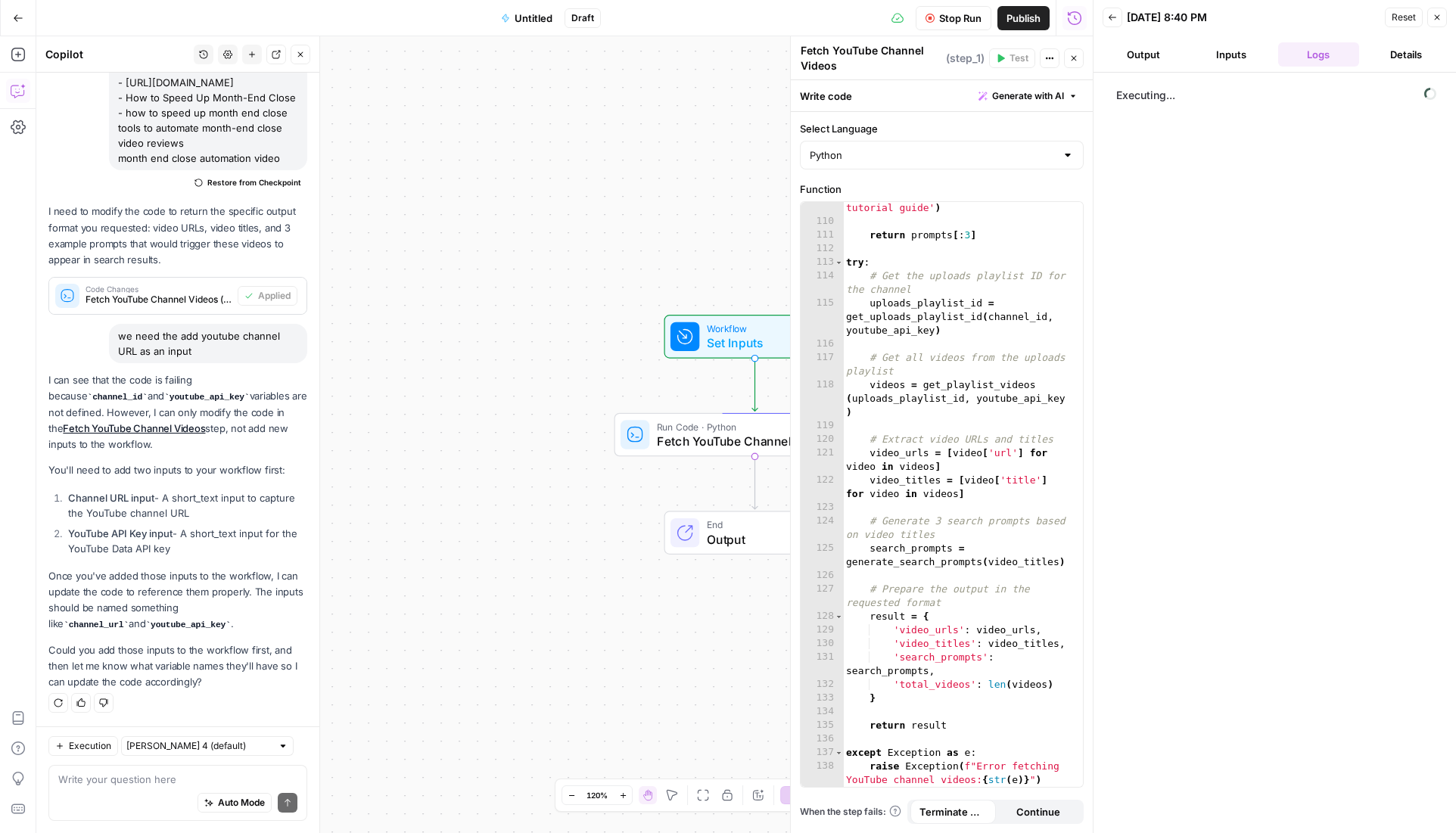
click at [1240, 57] on button "Inputs" at bounding box center [1230, 54] width 82 height 25
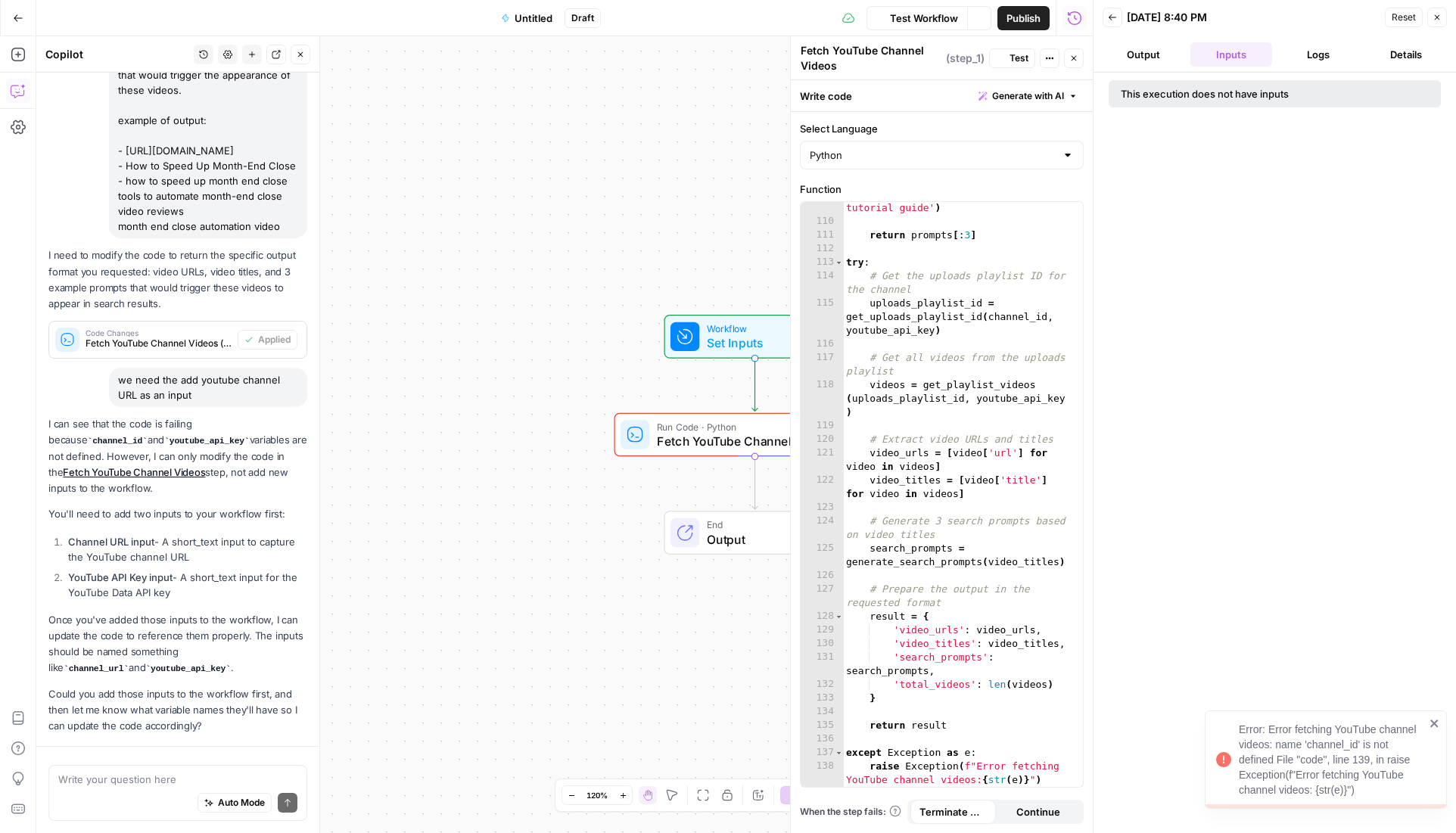
scroll to position [1740, 0]
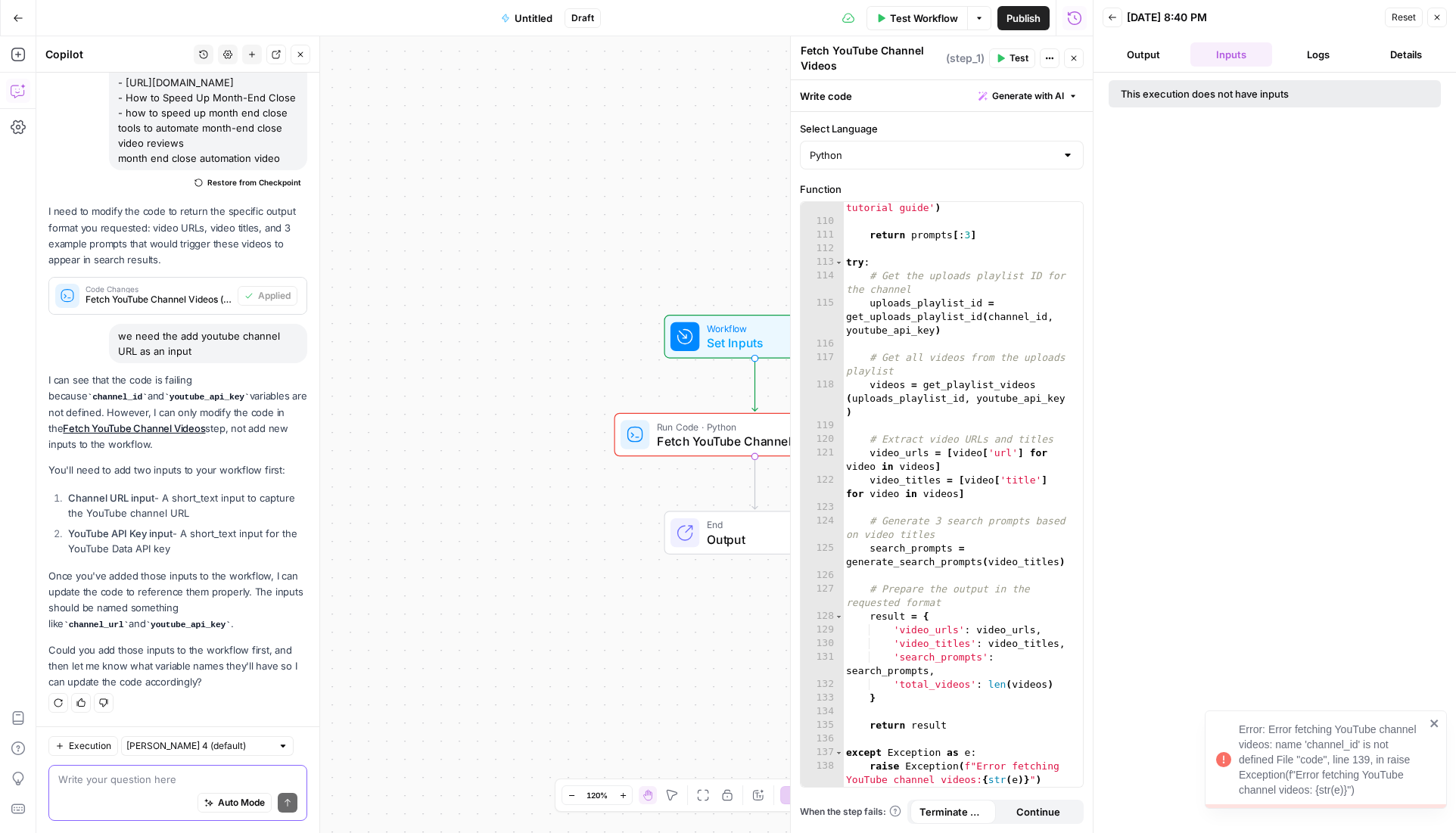
click at [120, 774] on textarea at bounding box center [177, 778] width 239 height 15
type textarea "please add"
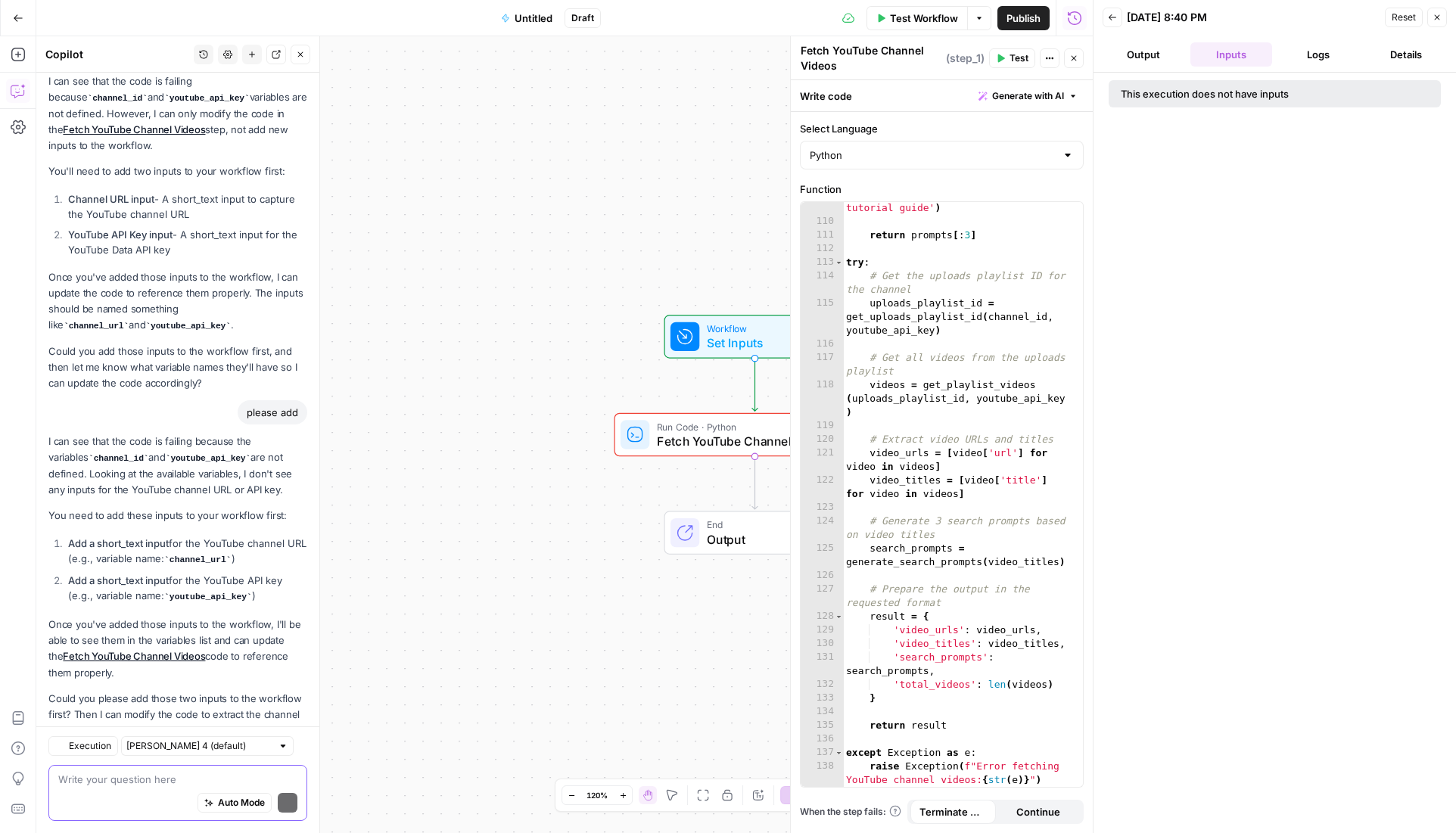
scroll to position [2100, 0]
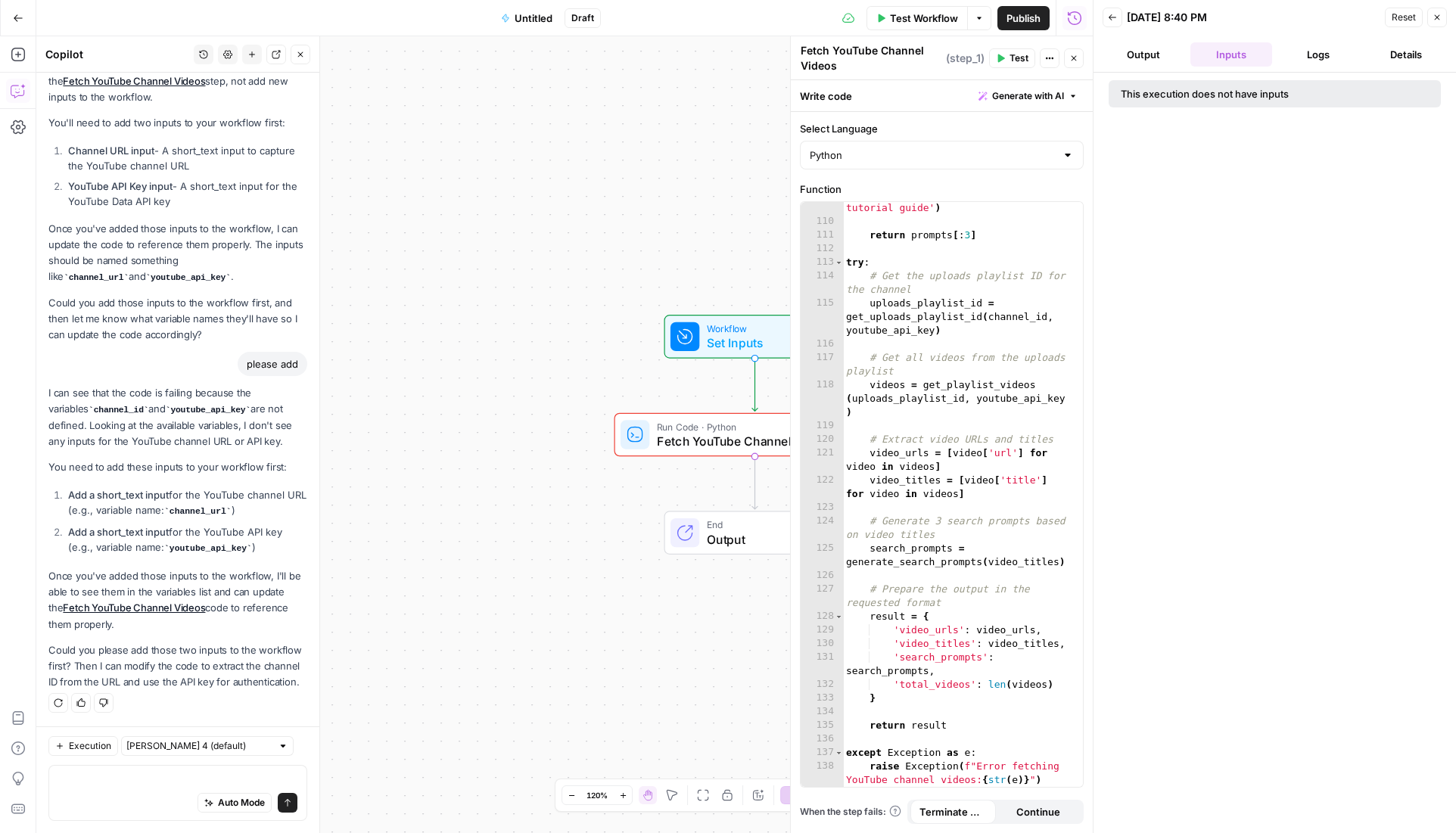
click at [1231, 93] on div "This execution does not have inputs" at bounding box center [1239, 94] width 238 height 15
click at [1118, 19] on button "Back" at bounding box center [1112, 18] width 20 height 20
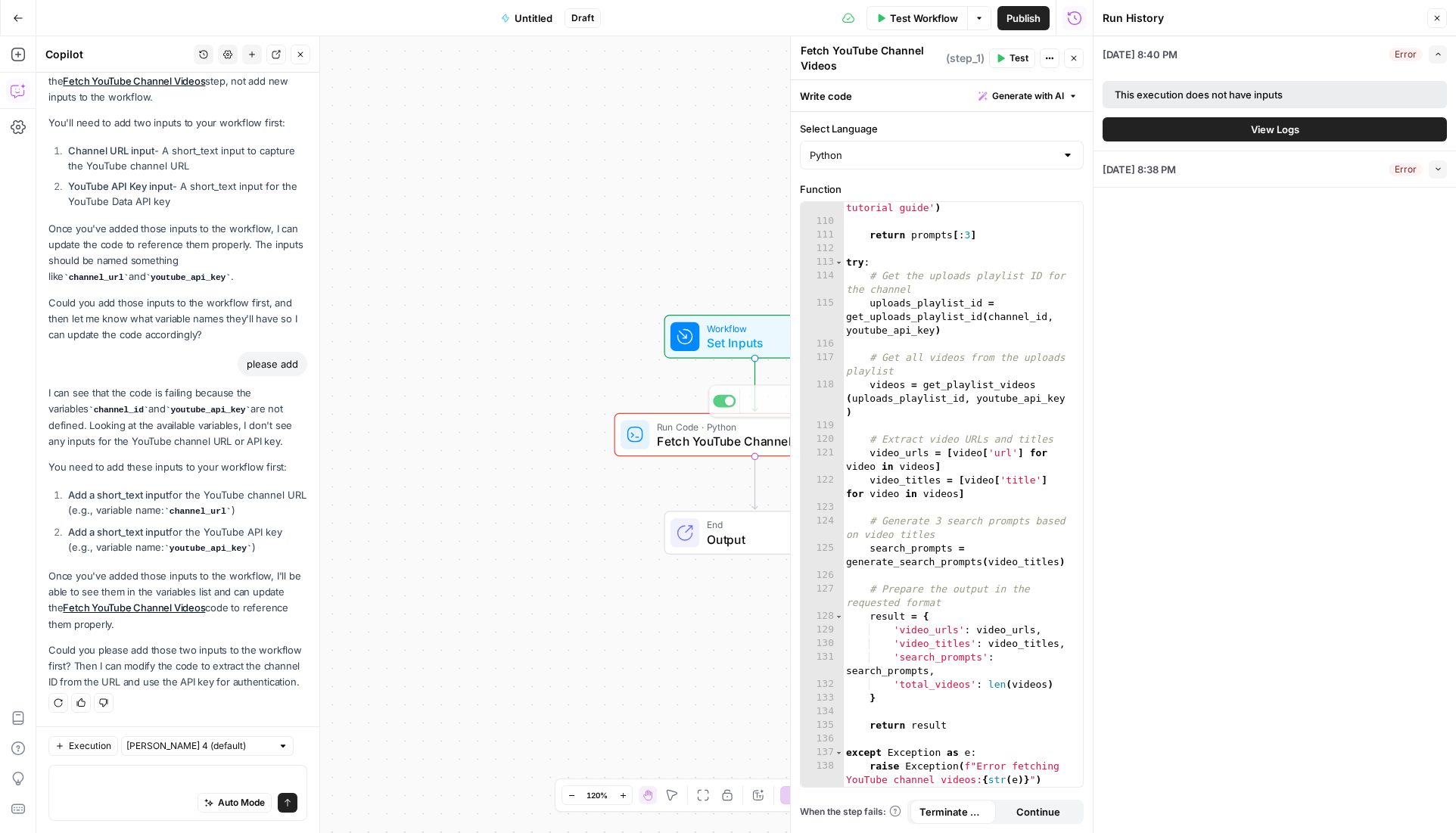
click at [712, 343] on span "Set Inputs" at bounding box center [751, 343] width 90 height 18
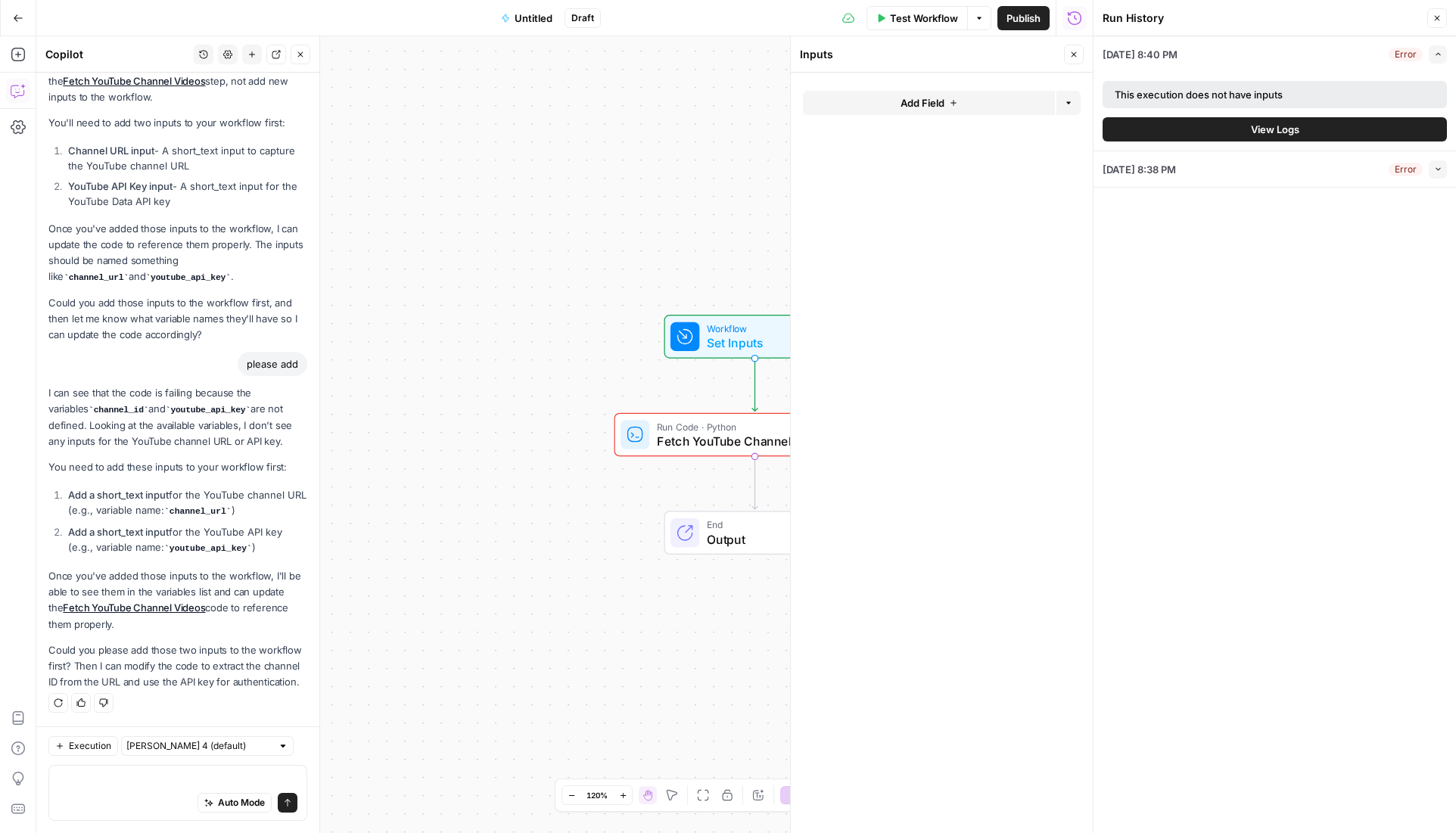
click at [944, 102] on span "Add Field" at bounding box center [922, 102] width 44 height 15
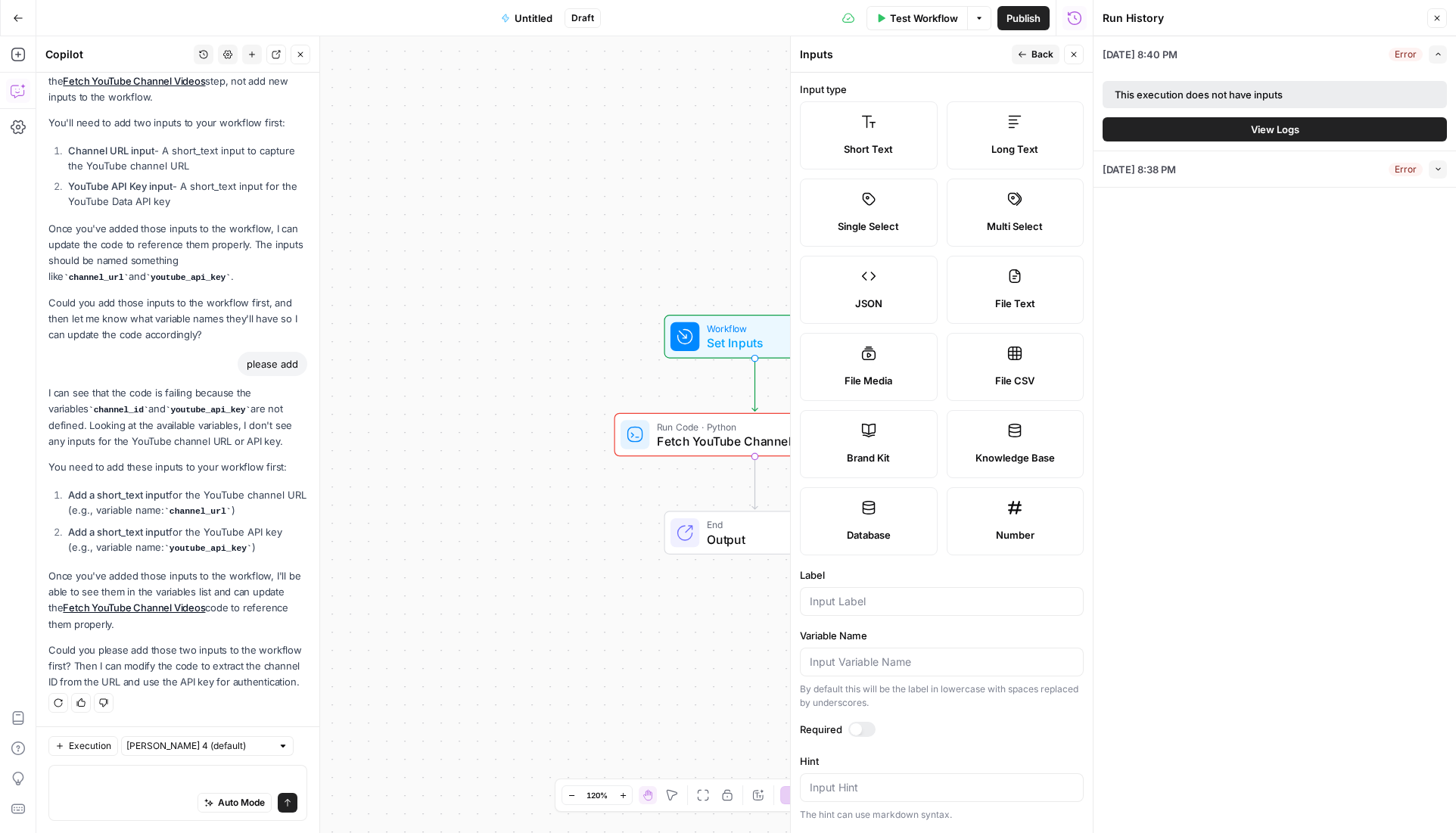
click at [880, 135] on label "Short Text" at bounding box center [869, 135] width 138 height 68
drag, startPoint x: 193, startPoint y: 495, endPoint x: 249, endPoint y: 494, distance: 56.0
click at [232, 507] on code "channel_url" at bounding box center [198, 511] width 67 height 9
copy code "channel_url"
click at [846, 595] on input "Label" at bounding box center [942, 601] width 264 height 15
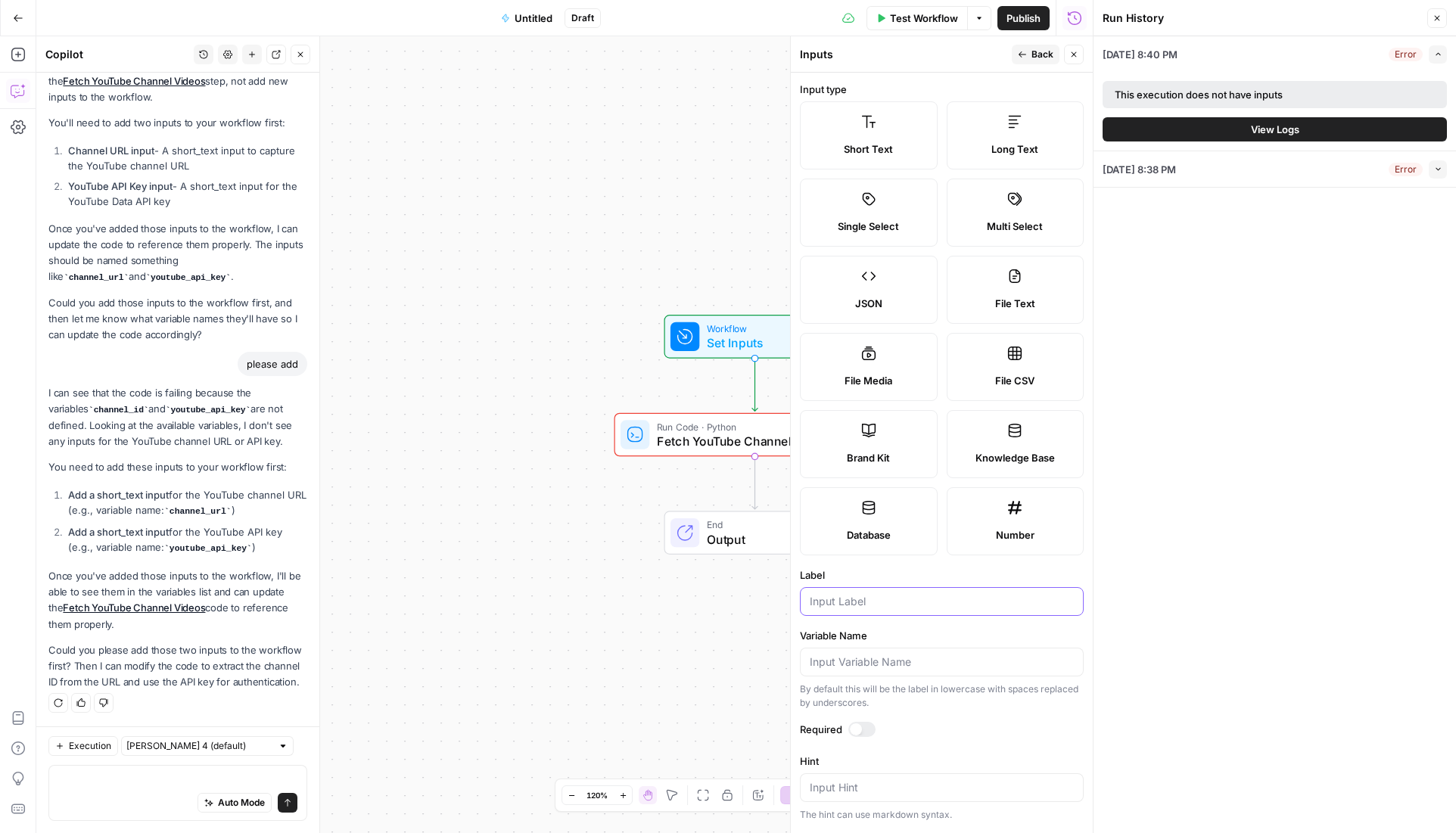
paste input "channel_url"
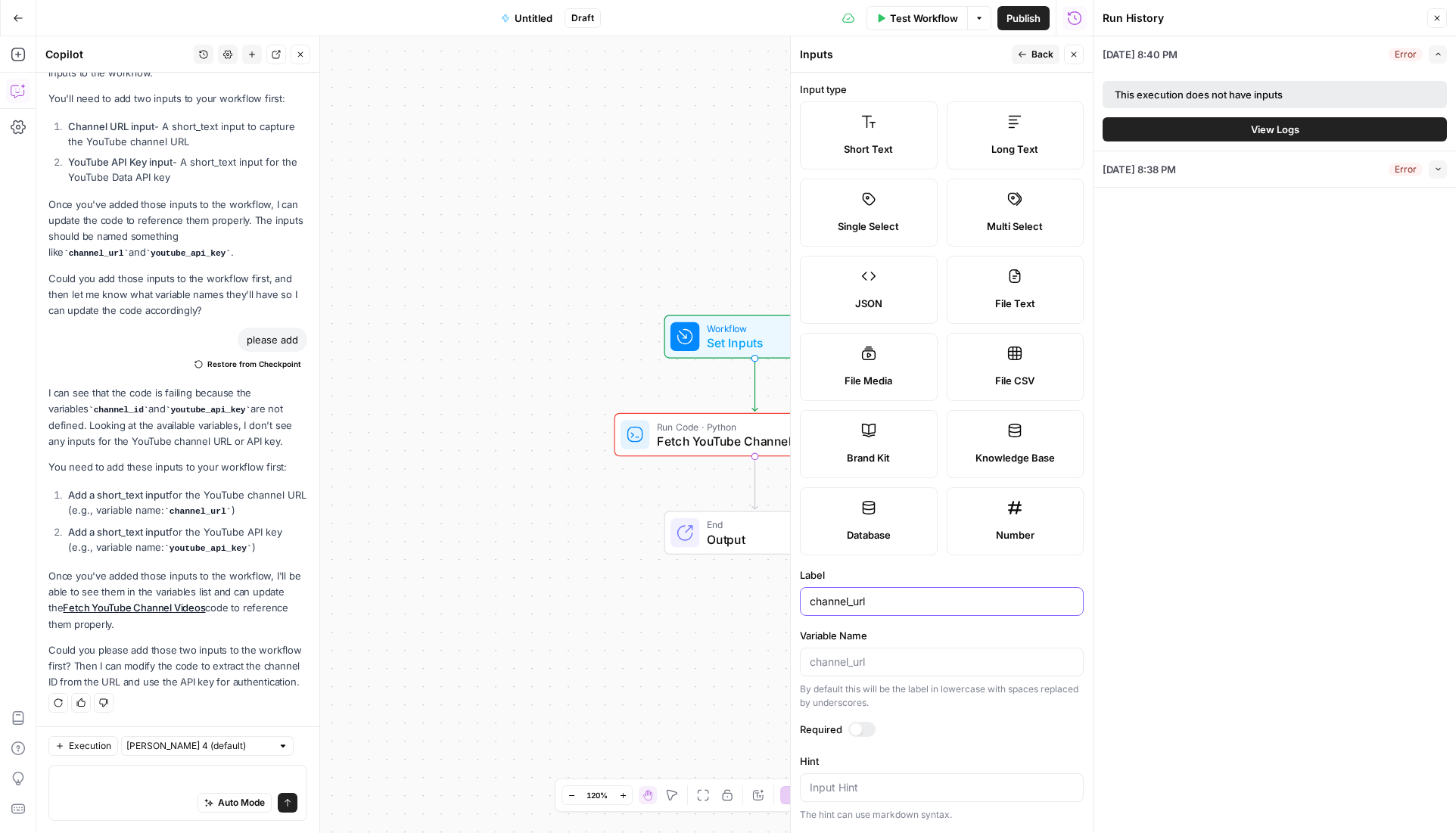
type input "channel_url"
click at [870, 666] on input "Variable Name" at bounding box center [942, 661] width 264 height 15
paste input "channel_url"
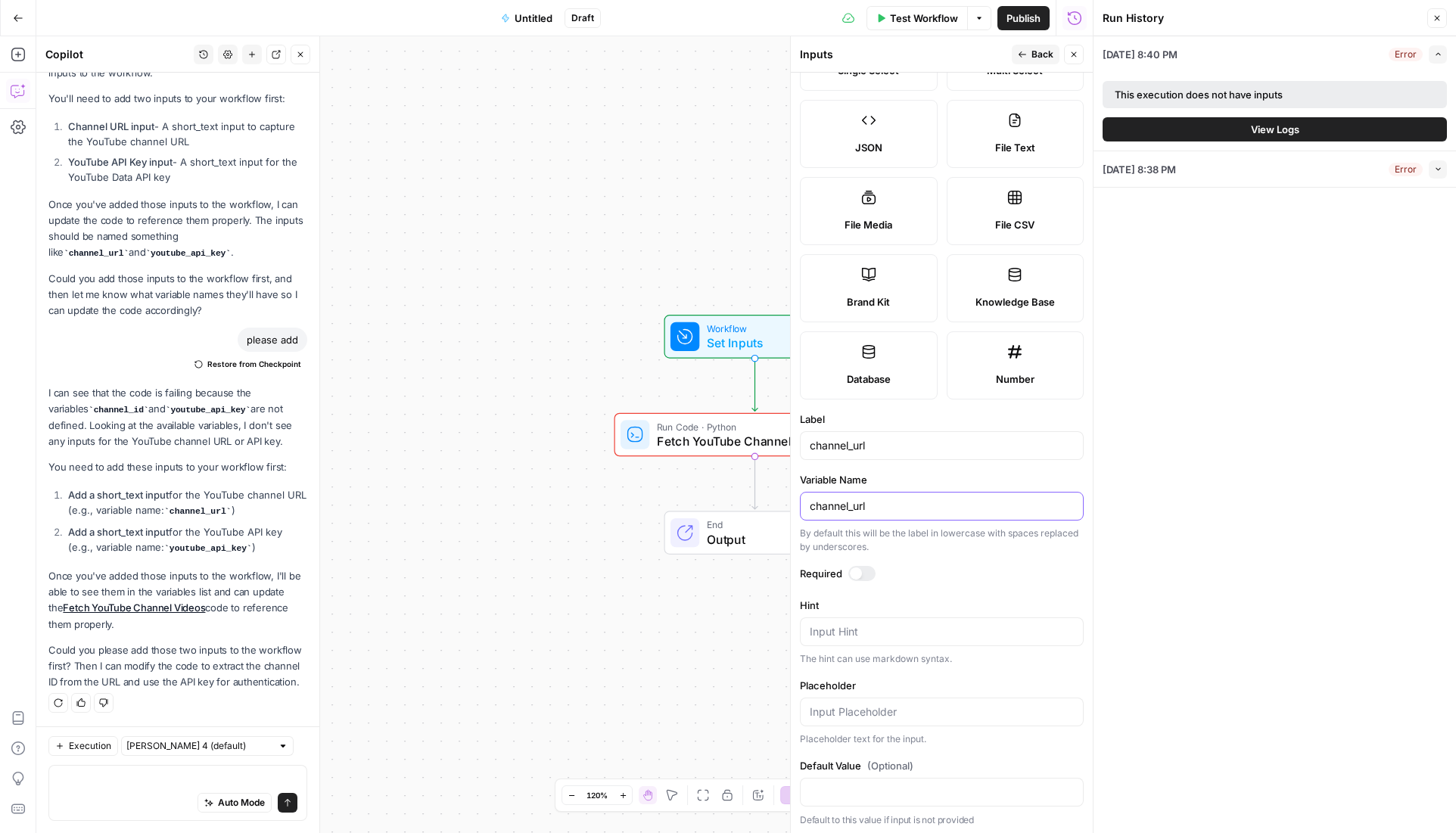
scroll to position [159, 0]
type input "channel_url"
click at [859, 573] on div at bounding box center [855, 570] width 12 height 12
click at [1028, 54] on button "Back" at bounding box center [1035, 54] width 47 height 20
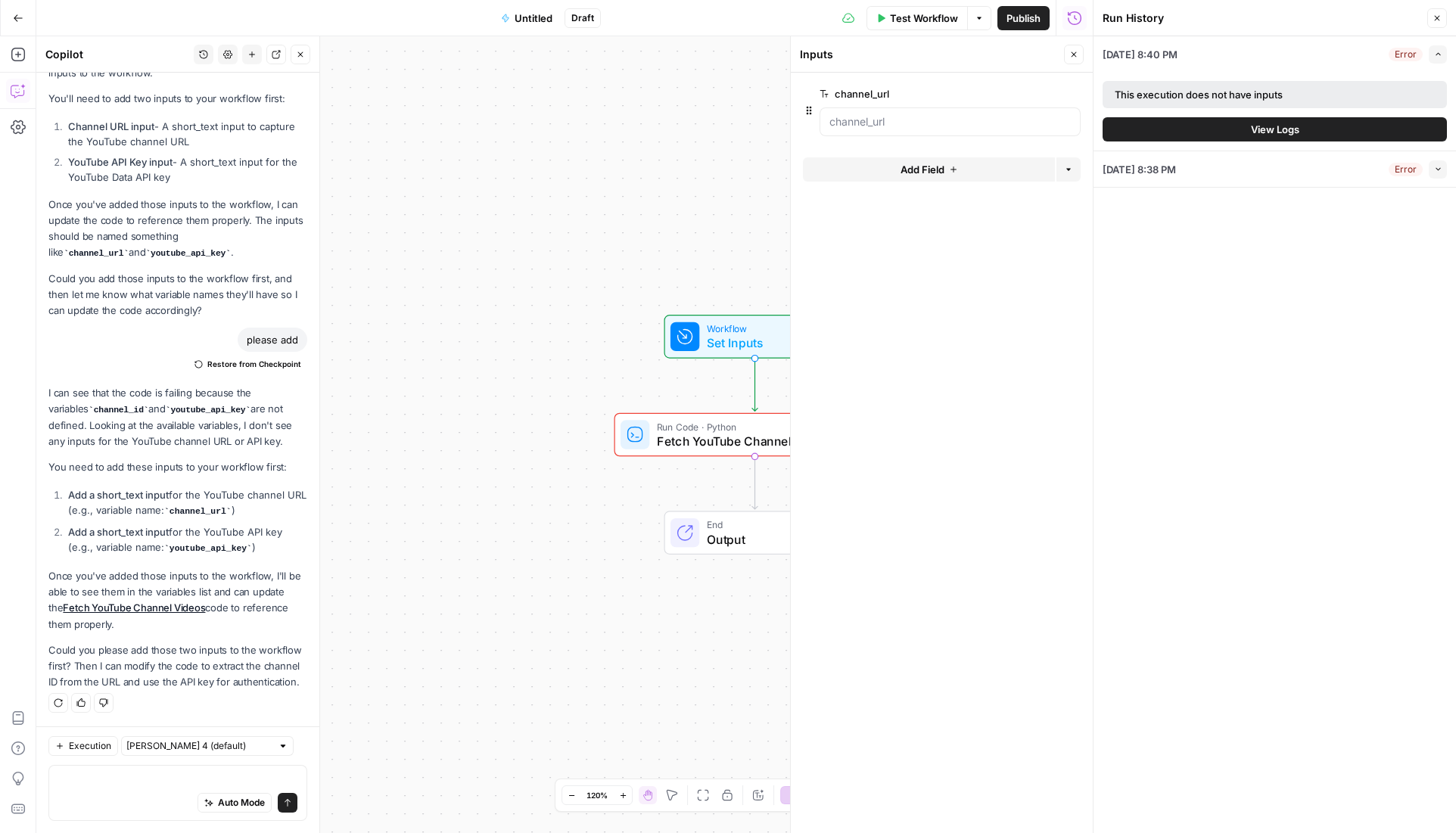
click at [914, 171] on span "Add Field" at bounding box center [922, 168] width 44 height 15
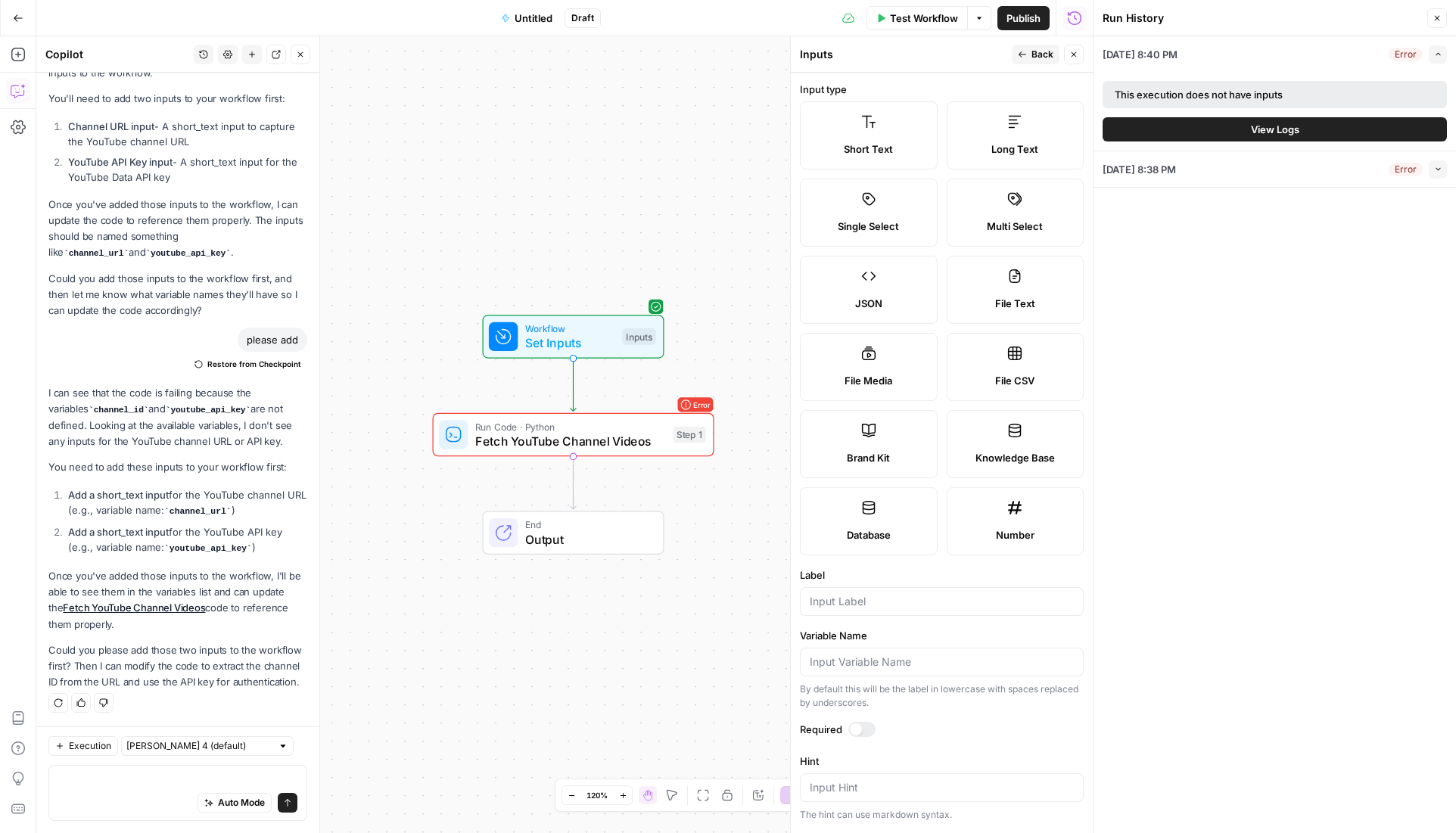
drag, startPoint x: 172, startPoint y: 533, endPoint x: 246, endPoint y: 533, distance: 74.0
click at [246, 544] on code "youtube_api_key" at bounding box center [208, 547] width 88 height 9
copy code "youtube_api_key"
click at [895, 123] on label "Short Text" at bounding box center [869, 135] width 138 height 68
click at [643, 442] on span "Fetch YouTube Channel Videos" at bounding box center [570, 441] width 191 height 18
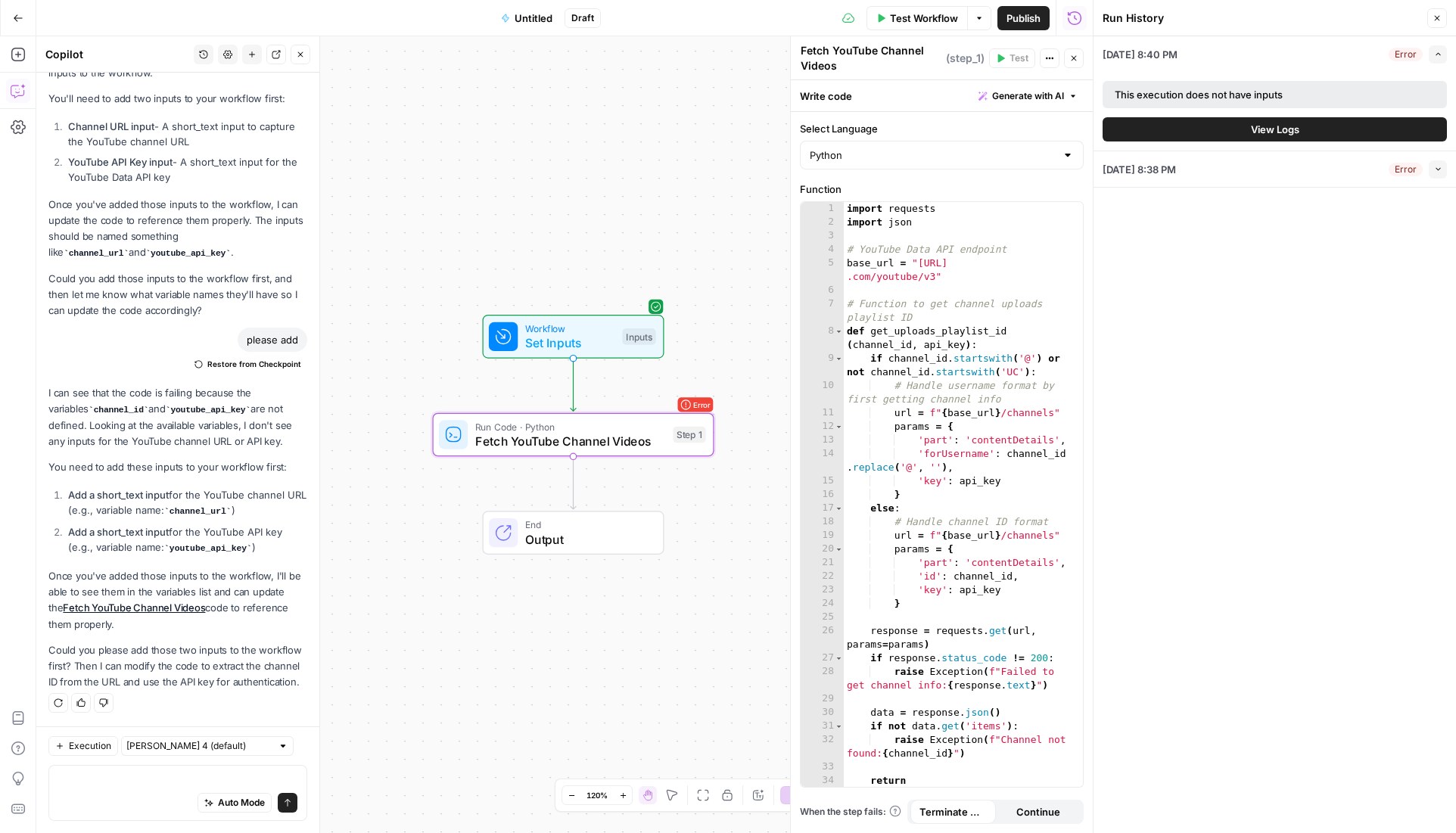
click at [919, 145] on div "Python" at bounding box center [942, 155] width 284 height 29
type input "Python"
click at [925, 126] on label "Select Language" at bounding box center [942, 128] width 284 height 15
click at [925, 148] on input "Python" at bounding box center [933, 155] width 246 height 15
type input "Python"
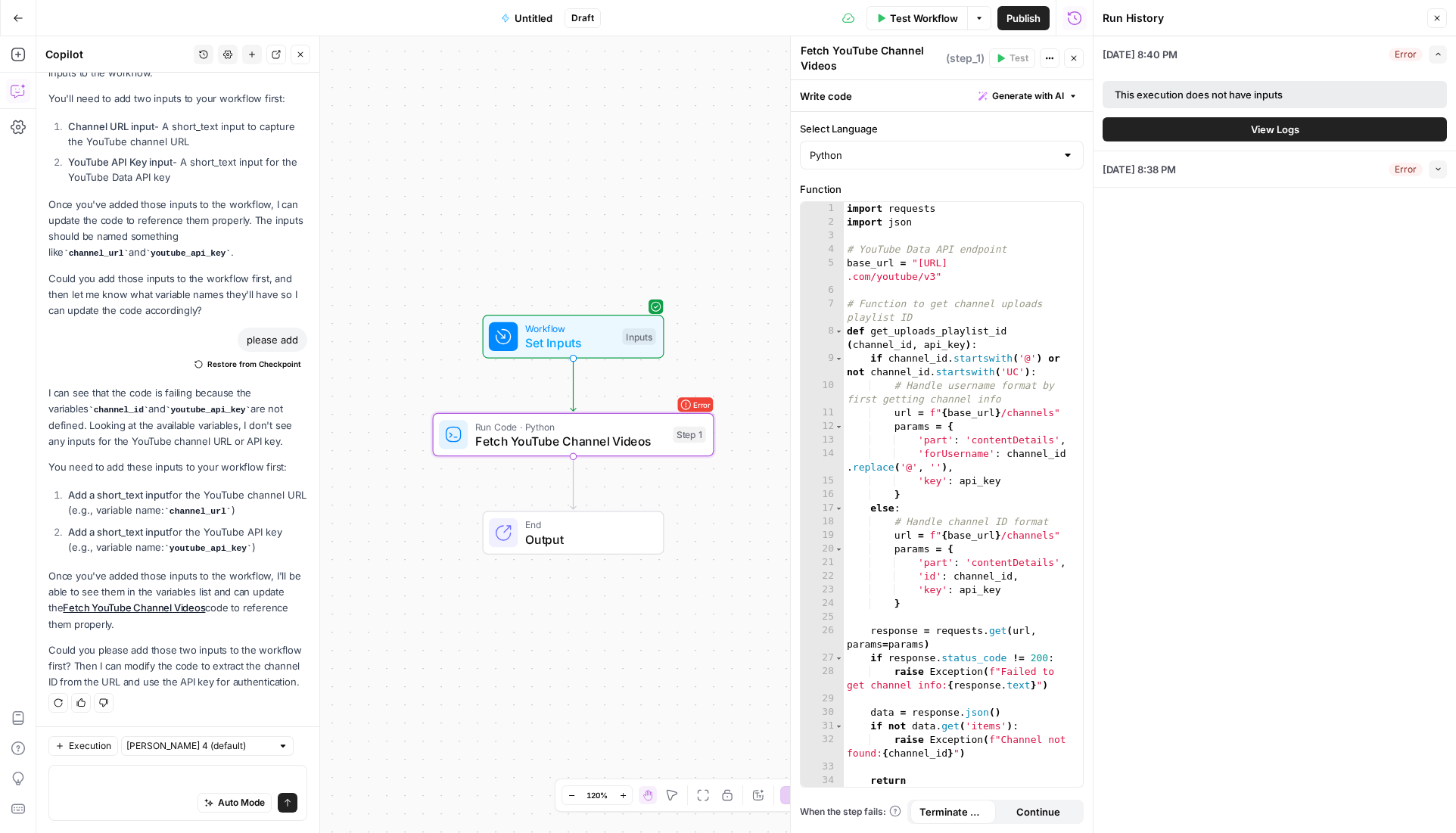
click at [925, 126] on label "Select Language" at bounding box center [942, 128] width 284 height 15
click at [925, 148] on input "Python" at bounding box center [933, 155] width 246 height 15
type input "Python"
click at [1428, 18] on button "Close" at bounding box center [1436, 18] width 20 height 20
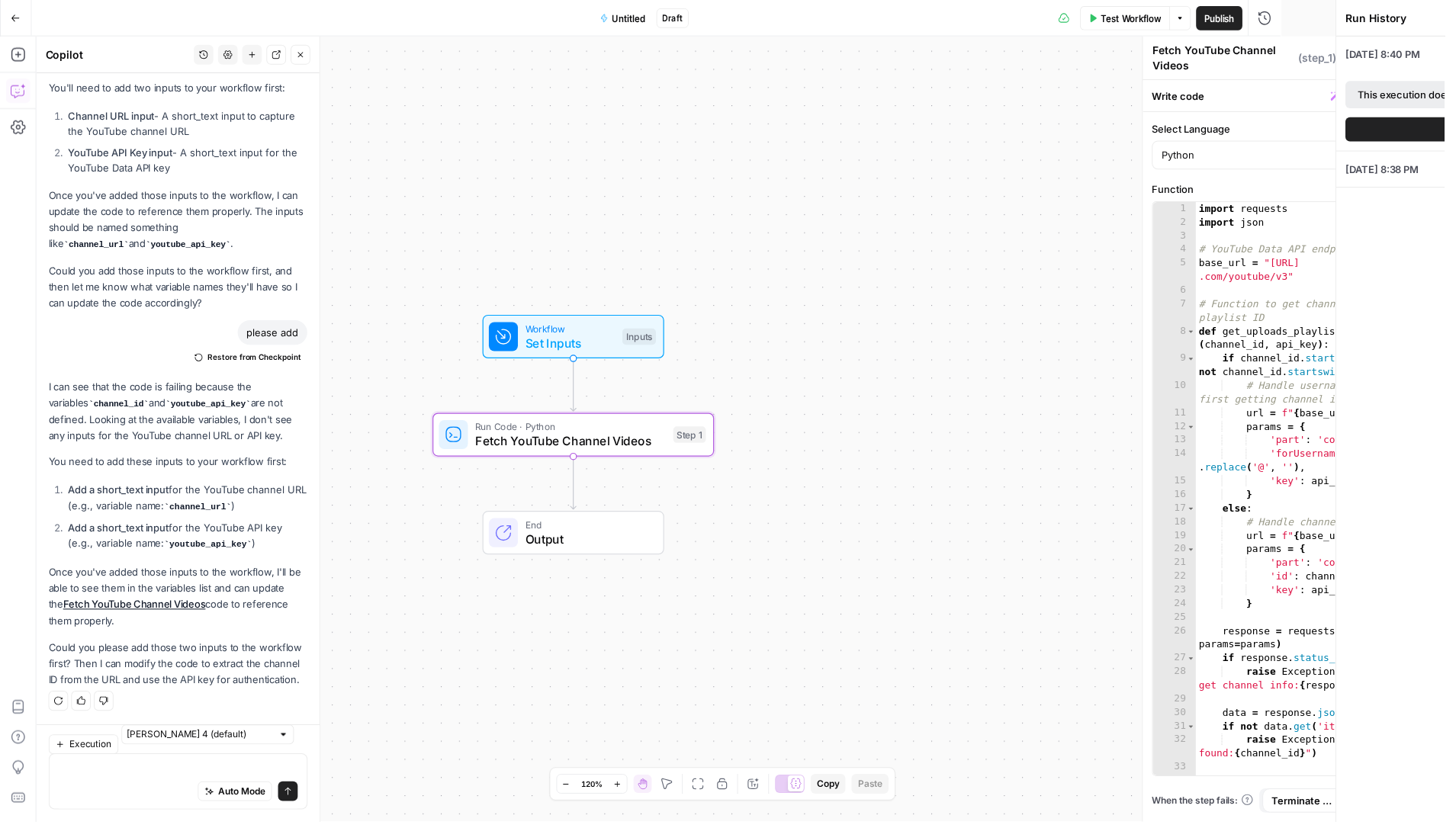
scroll to position [2166, 0]
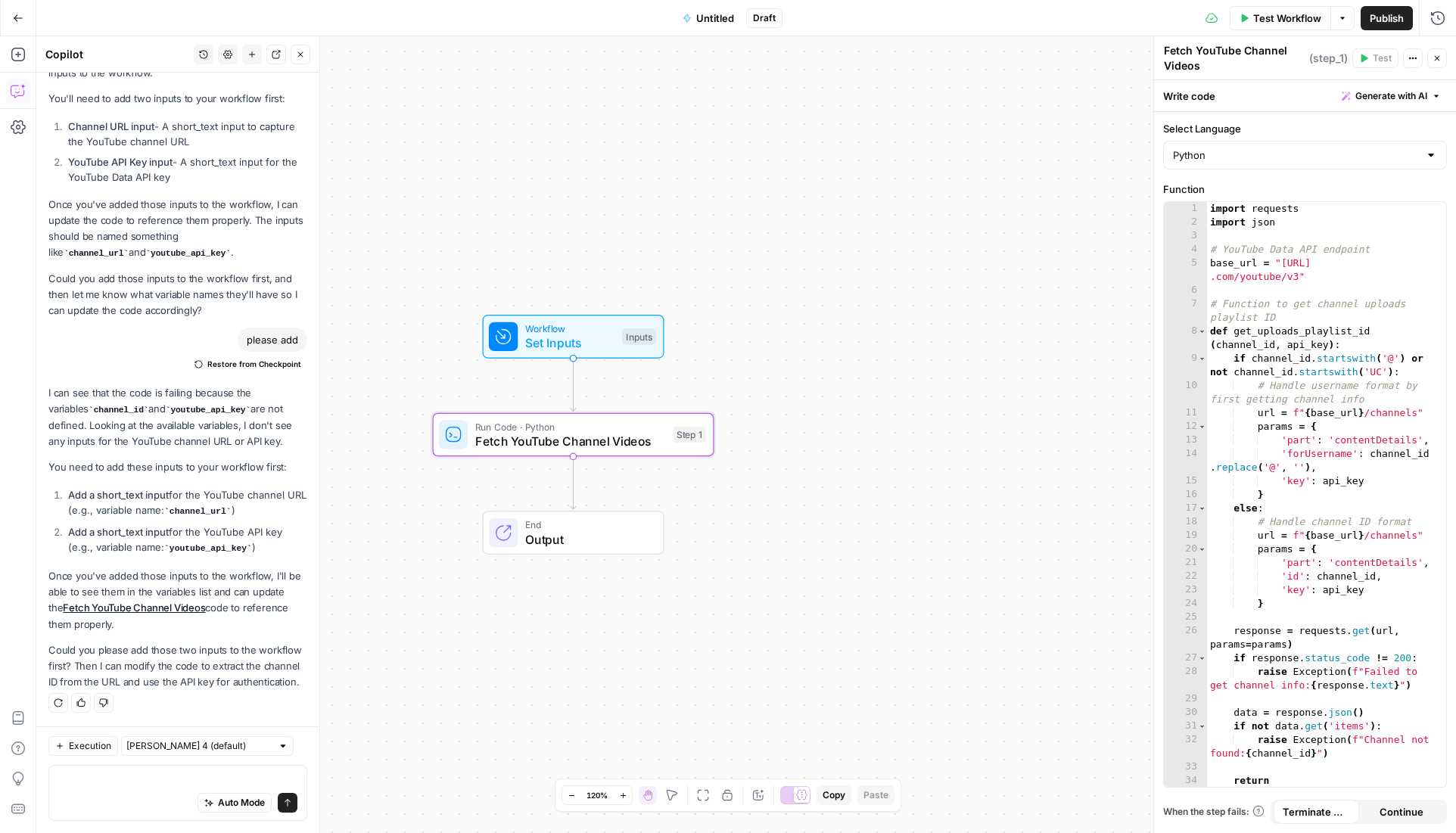
click at [602, 433] on span "Fetch YouTube Channel Videos" at bounding box center [570, 441] width 191 height 18
click at [592, 334] on span "Set Inputs" at bounding box center [569, 343] width 90 height 18
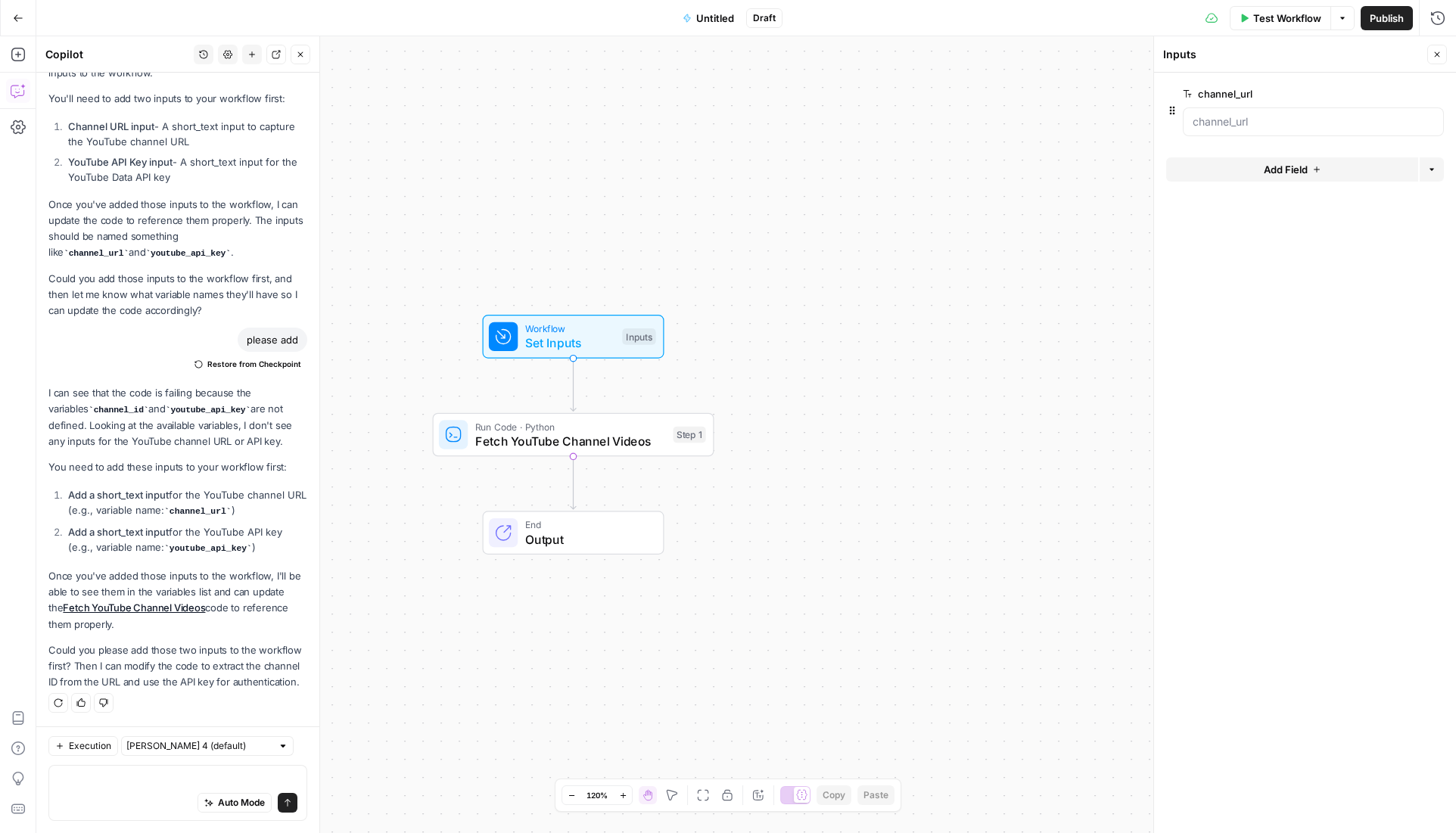
click at [1251, 162] on button "Add Field" at bounding box center [1292, 169] width 252 height 25
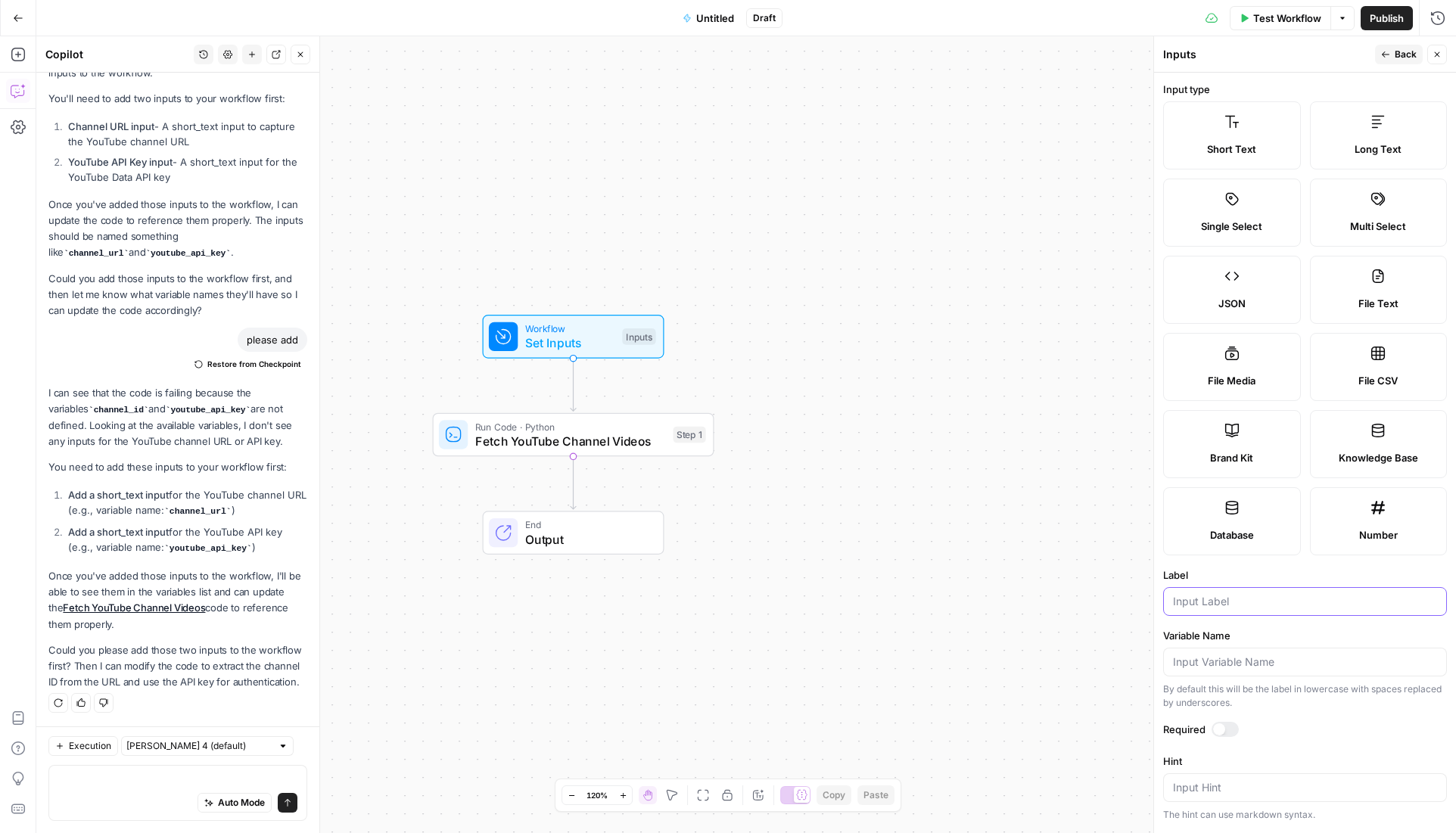
click at [1222, 596] on input "Label" at bounding box center [1304, 601] width 264 height 15
click at [1233, 139] on label "Short Text" at bounding box center [1231, 135] width 138 height 68
click at [1184, 604] on input "Label" at bounding box center [1304, 601] width 264 height 15
paste input "youtube_api_key"
type input "youtube_api_key"
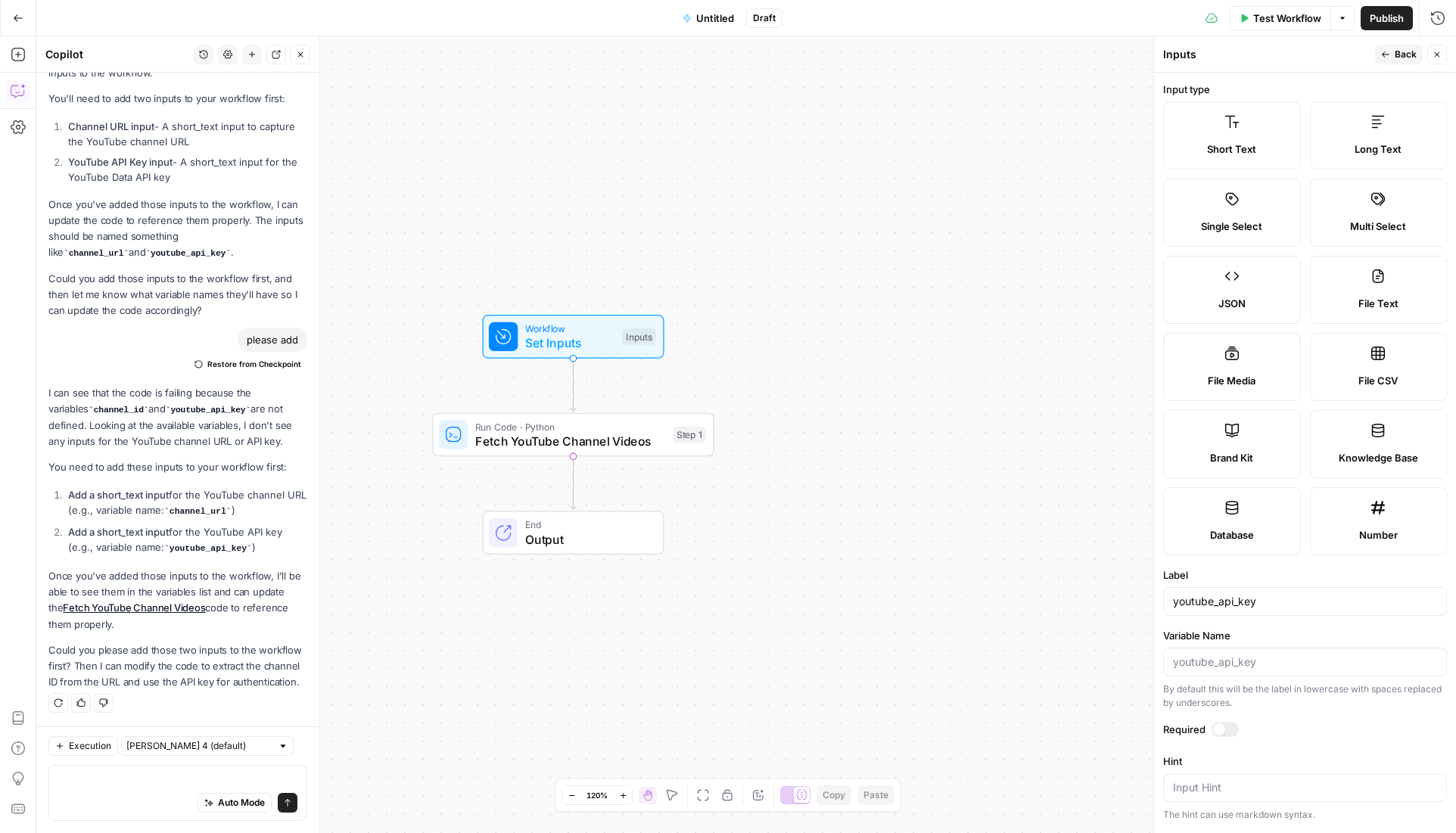
click at [1381, 58] on icon "button" at bounding box center [1385, 54] width 9 height 9
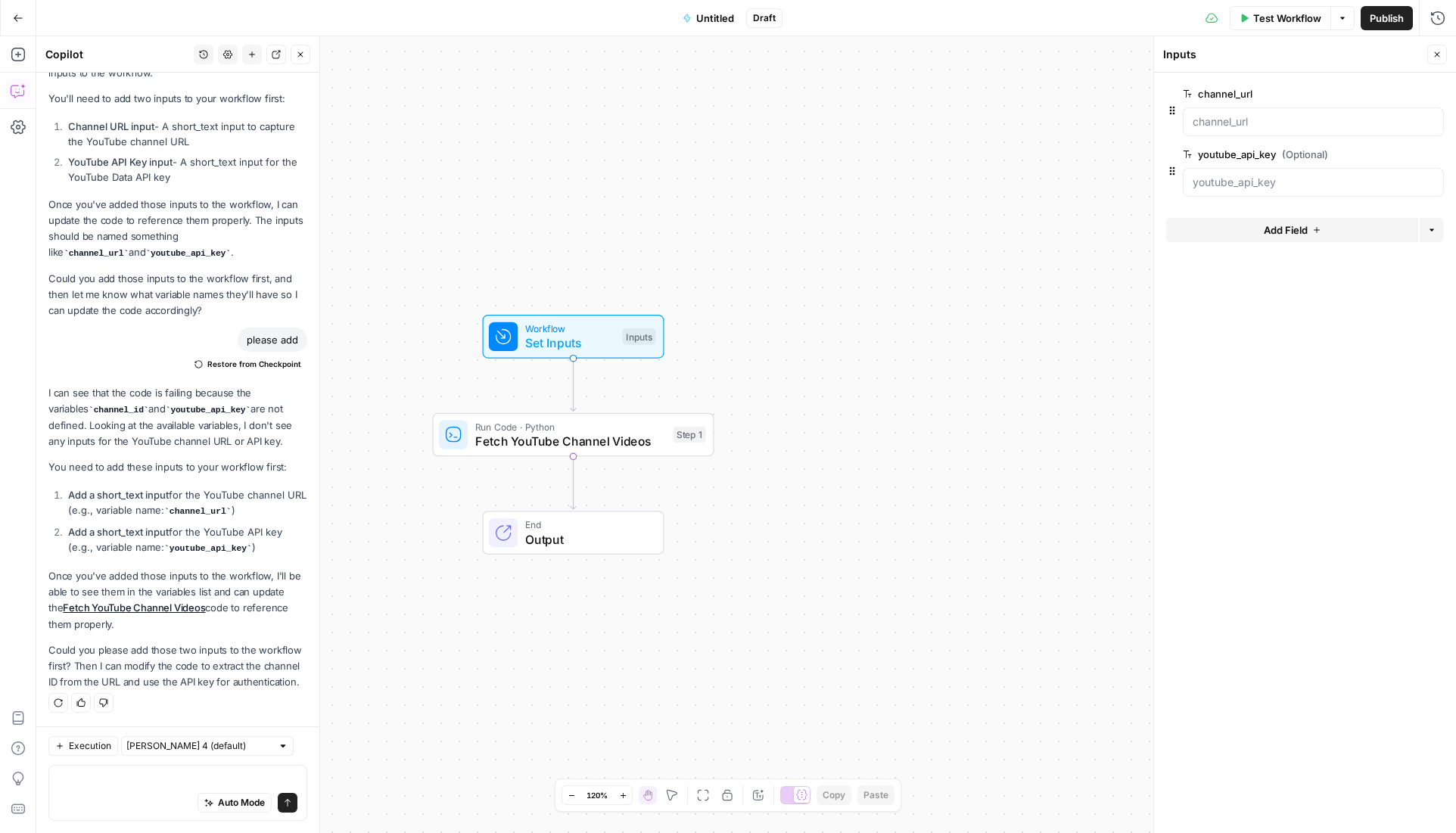
click at [1284, 22] on span "Test Workflow" at bounding box center [1287, 18] width 68 height 15
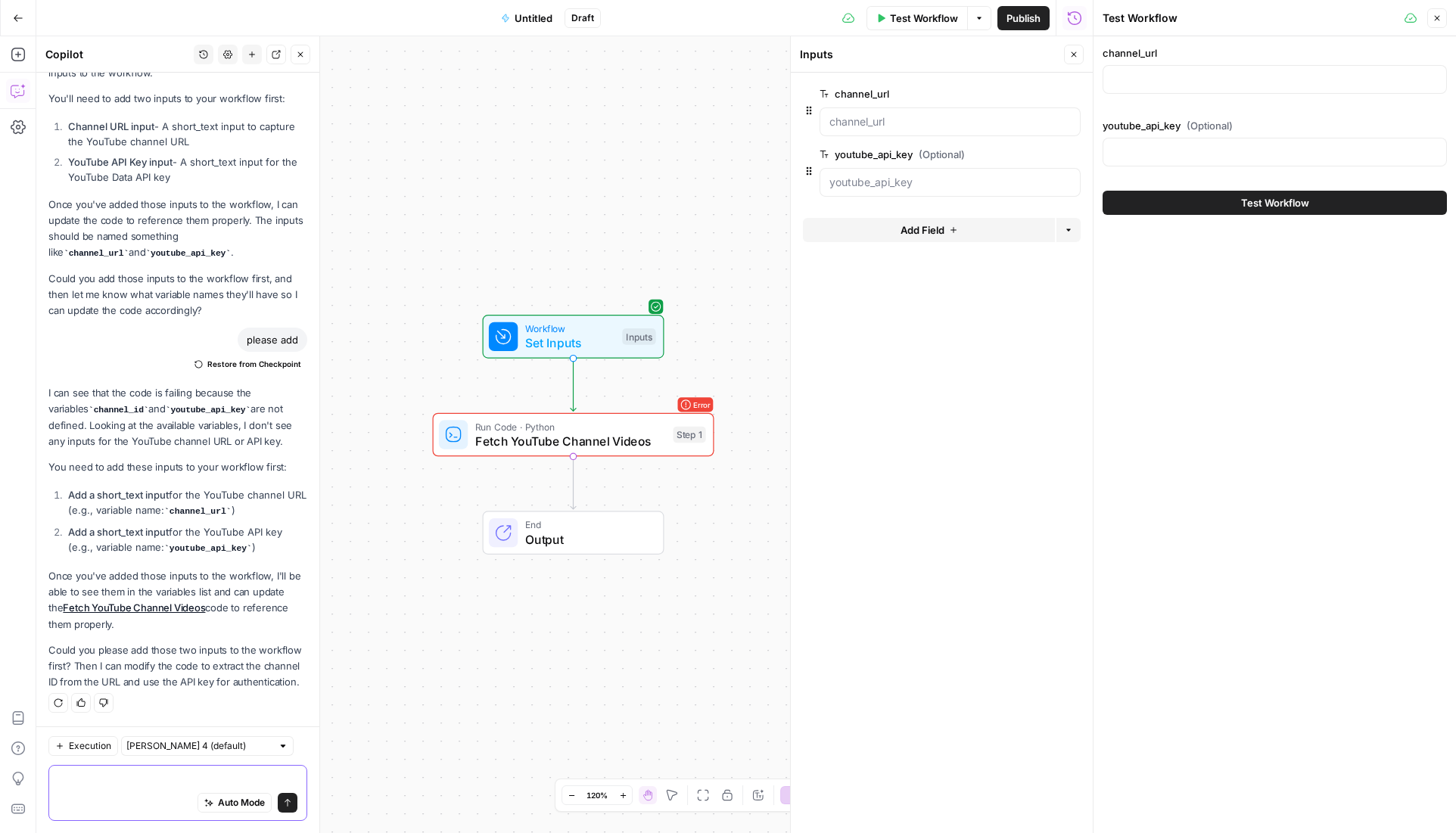
click at [205, 778] on textarea at bounding box center [177, 778] width 239 height 15
click at [1428, 15] on button "Close" at bounding box center [1436, 18] width 20 height 20
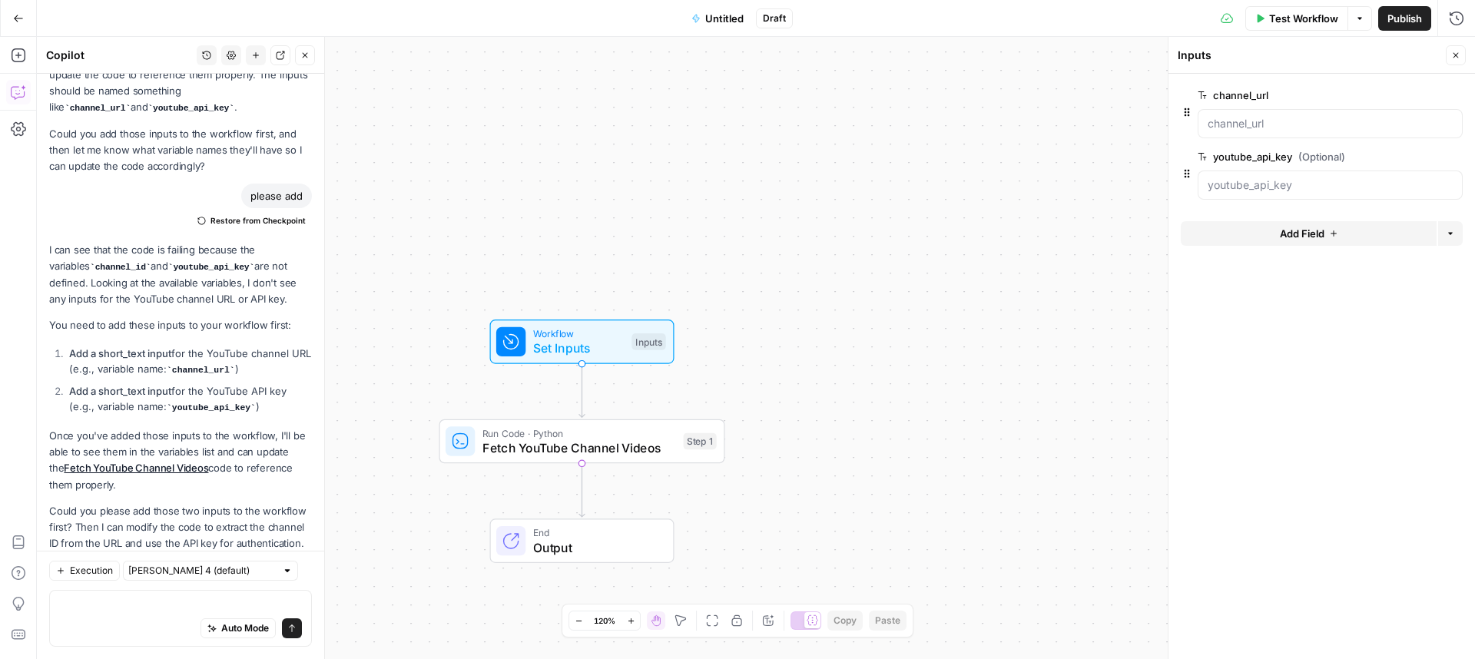
scroll to position [2371, 0]
